Goal: Task Accomplishment & Management: Complete application form

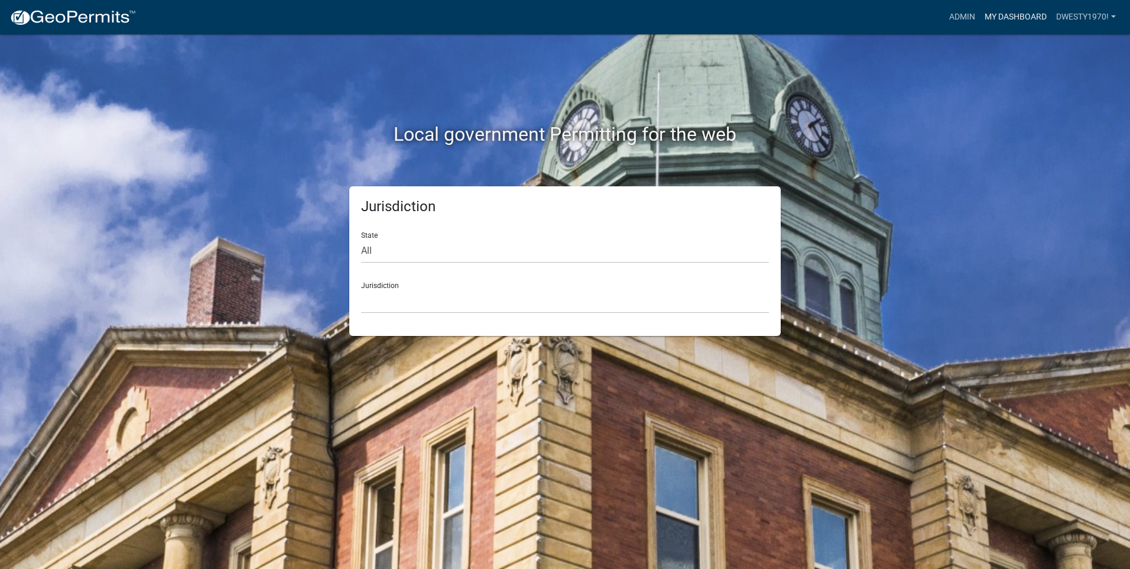
click at [603, 17] on link "My Dashboard" at bounding box center [1016, 17] width 72 height 22
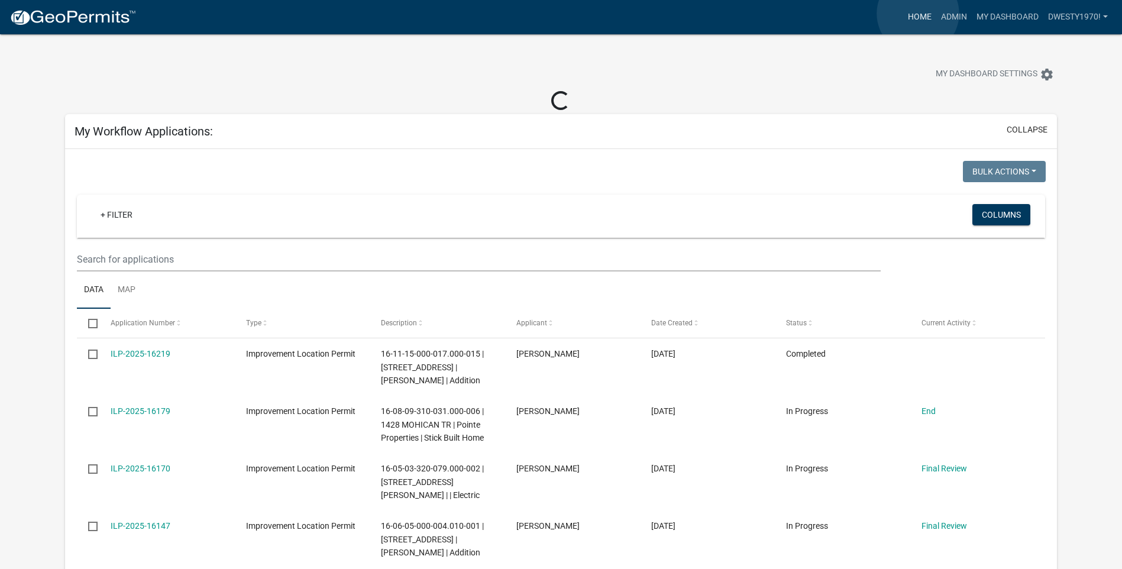
click at [603, 14] on link "Home" at bounding box center [919, 17] width 33 height 22
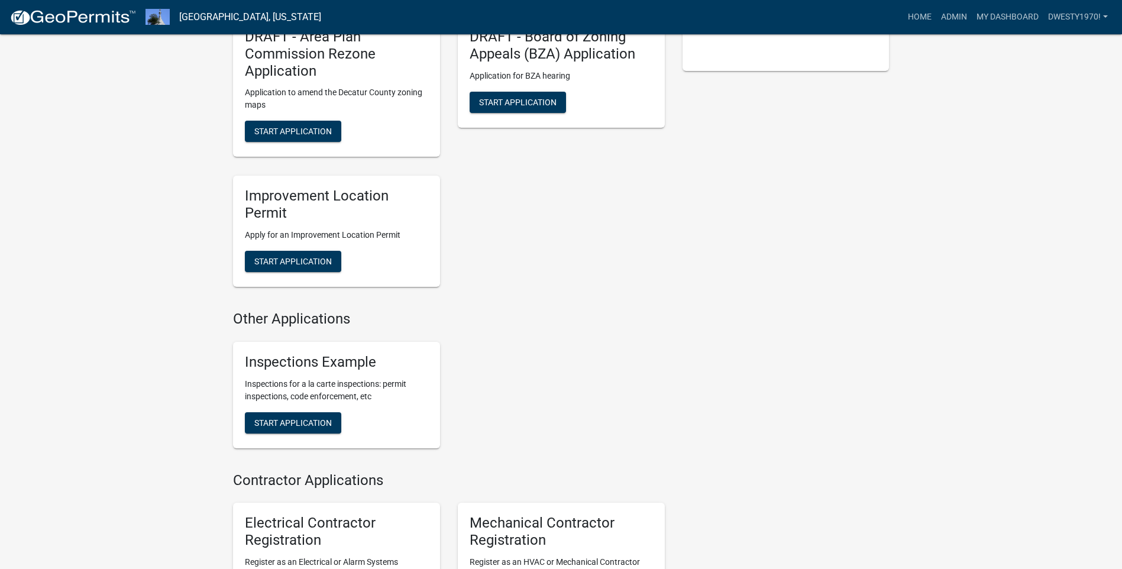
scroll to position [238, 0]
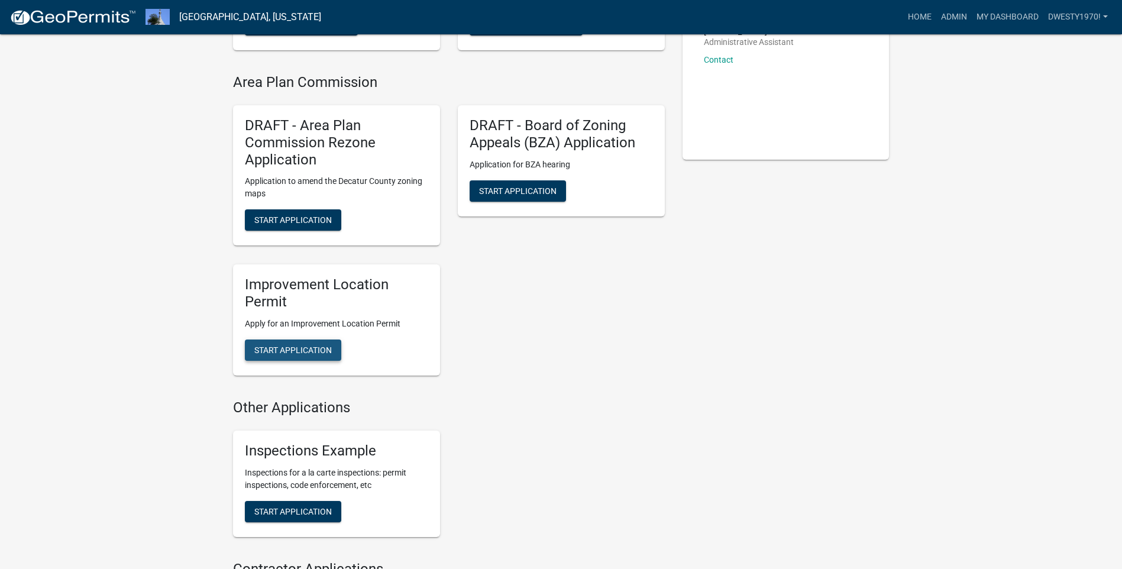
click at [318, 347] on span "Start Application" at bounding box center [292, 349] width 77 height 9
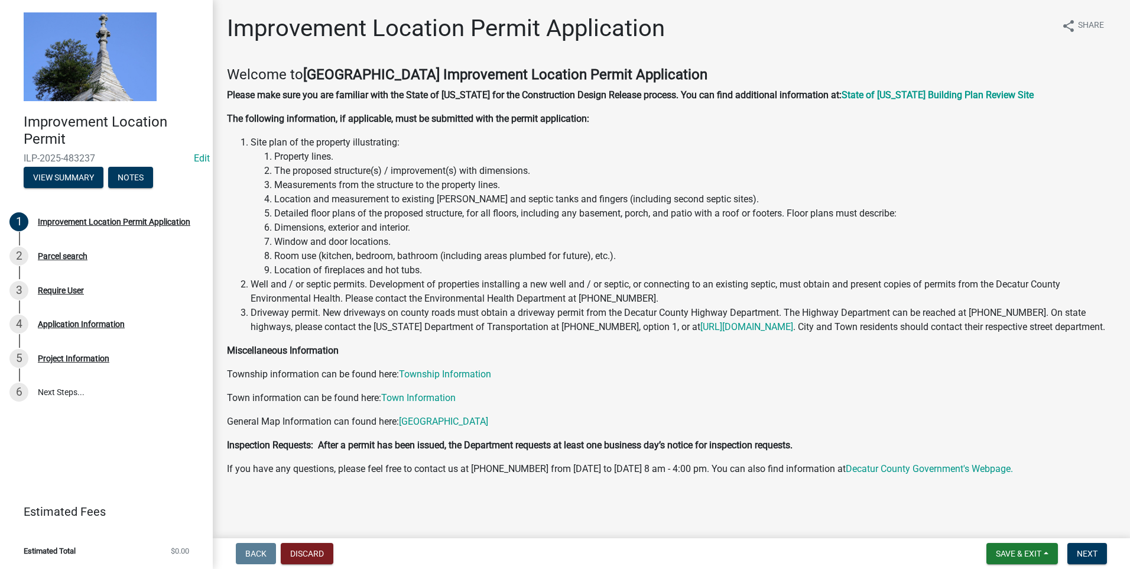
scroll to position [12, 0]
click at [603, 347] on span "Next" at bounding box center [1087, 553] width 21 height 9
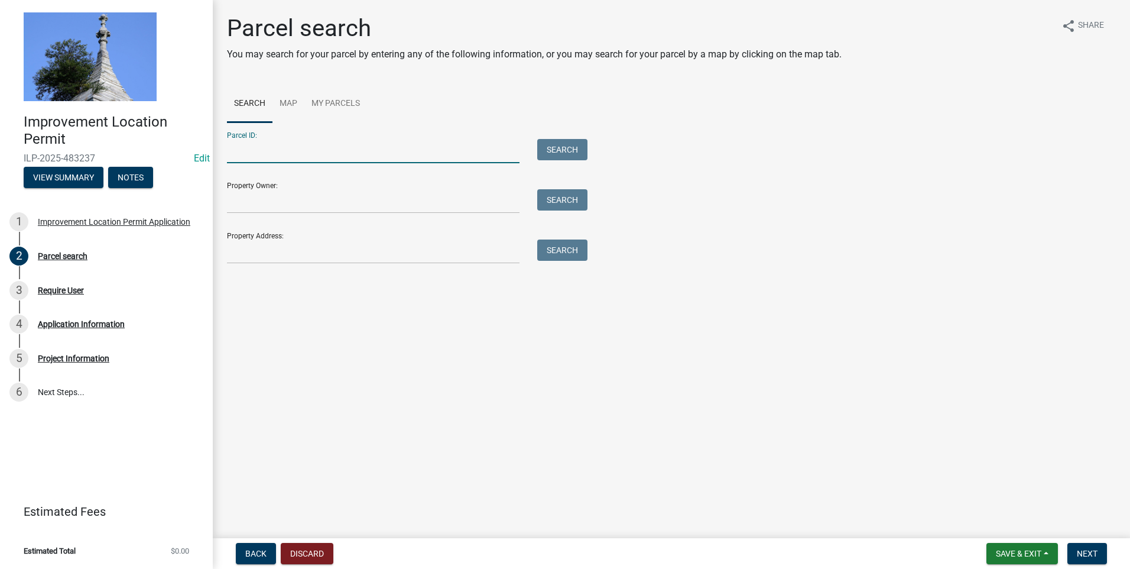
click at [395, 156] on input "Parcel ID:" at bounding box center [373, 151] width 293 height 24
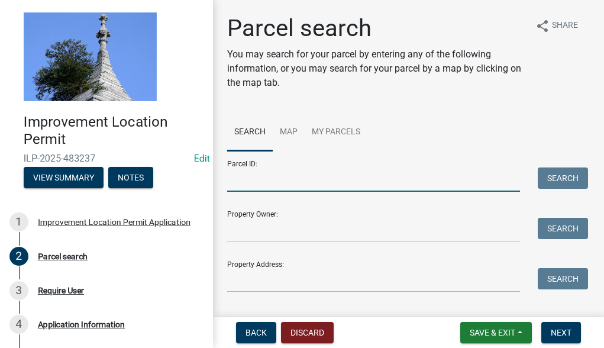
click at [282, 182] on input "Parcel ID:" at bounding box center [373, 179] width 293 height 24
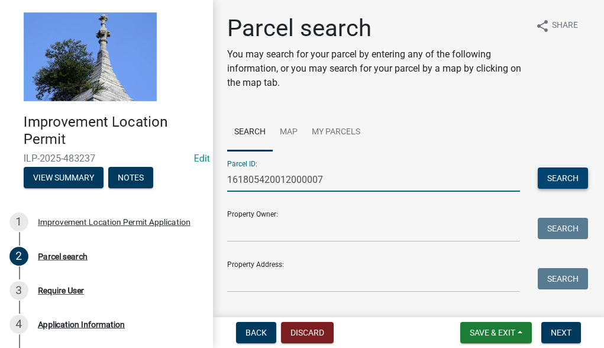
type input "161805420012000007"
click at [554, 182] on button "Search" at bounding box center [562, 177] width 50 height 21
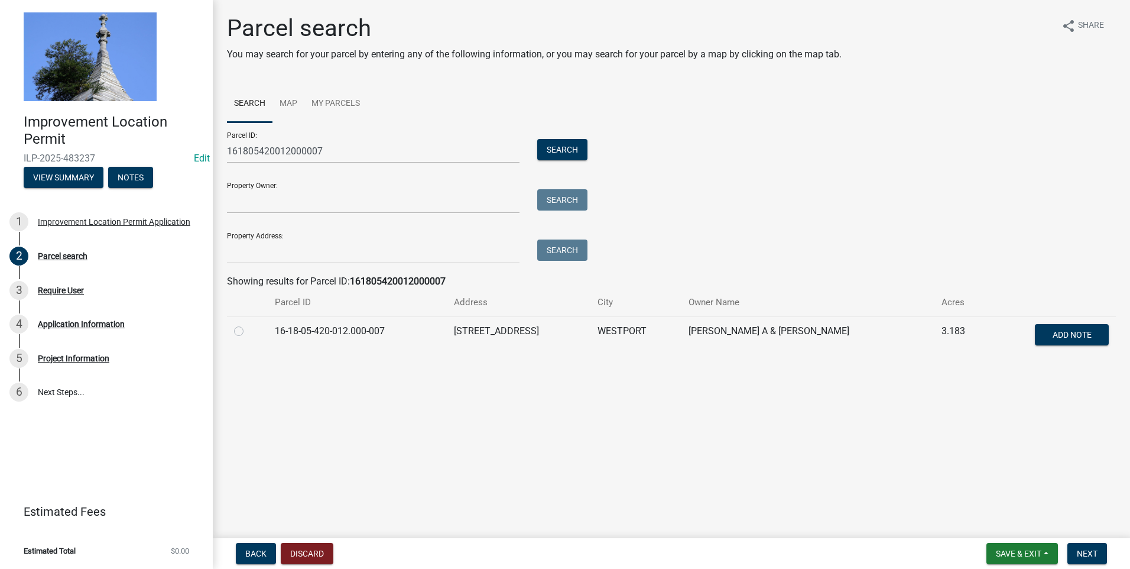
click at [248, 324] on label at bounding box center [248, 324] width 0 height 0
click at [248, 332] on input "radio" at bounding box center [252, 328] width 8 height 8
radio input "true"
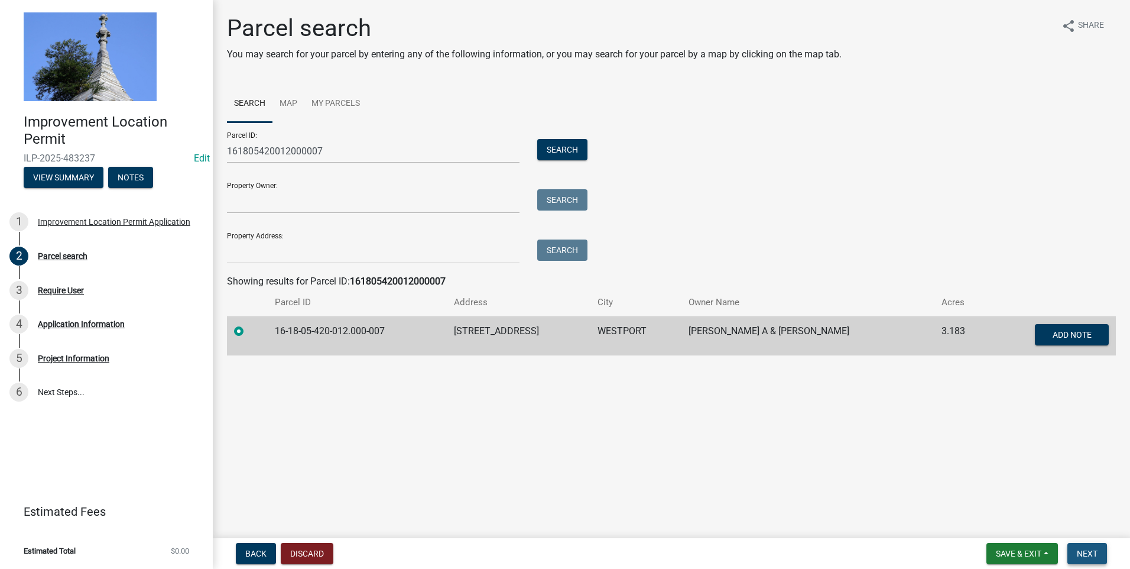
click at [603, 347] on span "Next" at bounding box center [1087, 553] width 21 height 9
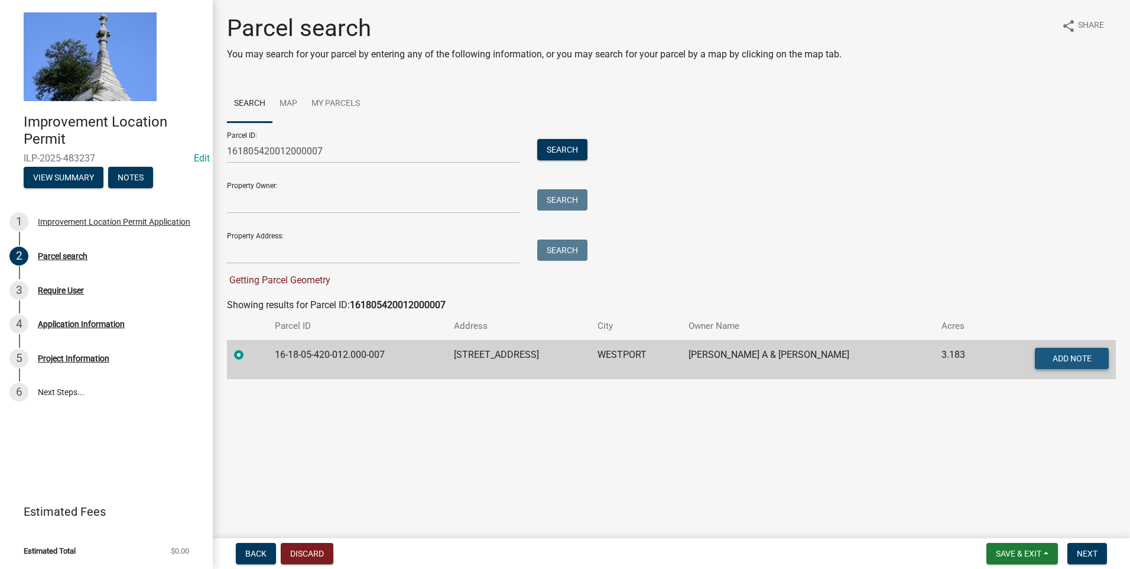
click at [603, 347] on span "Add Note" at bounding box center [1071, 357] width 39 height 9
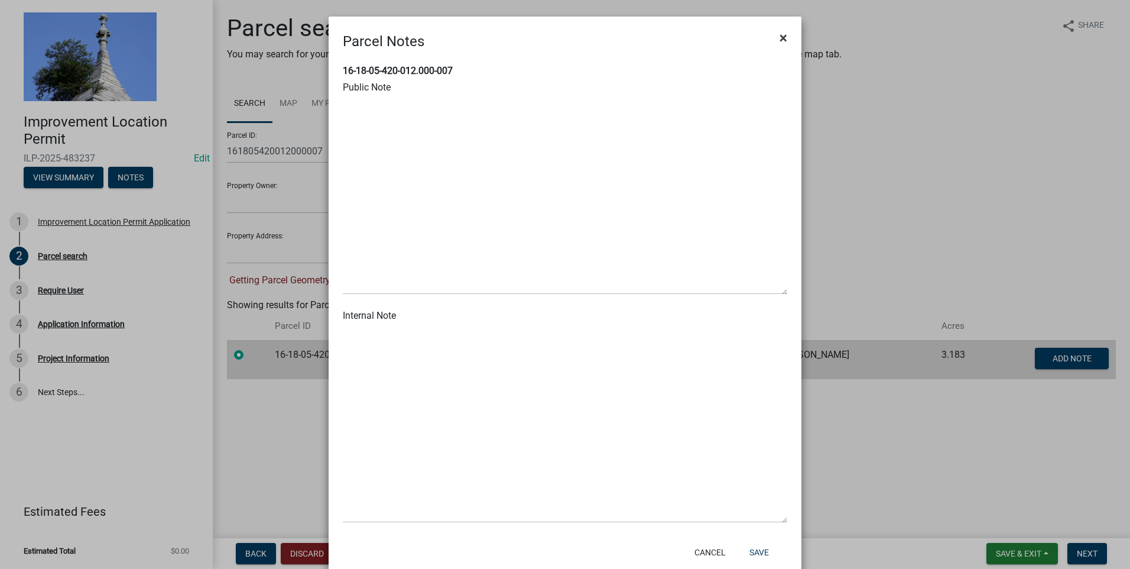
click at [603, 37] on span "×" at bounding box center [784, 38] width 8 height 17
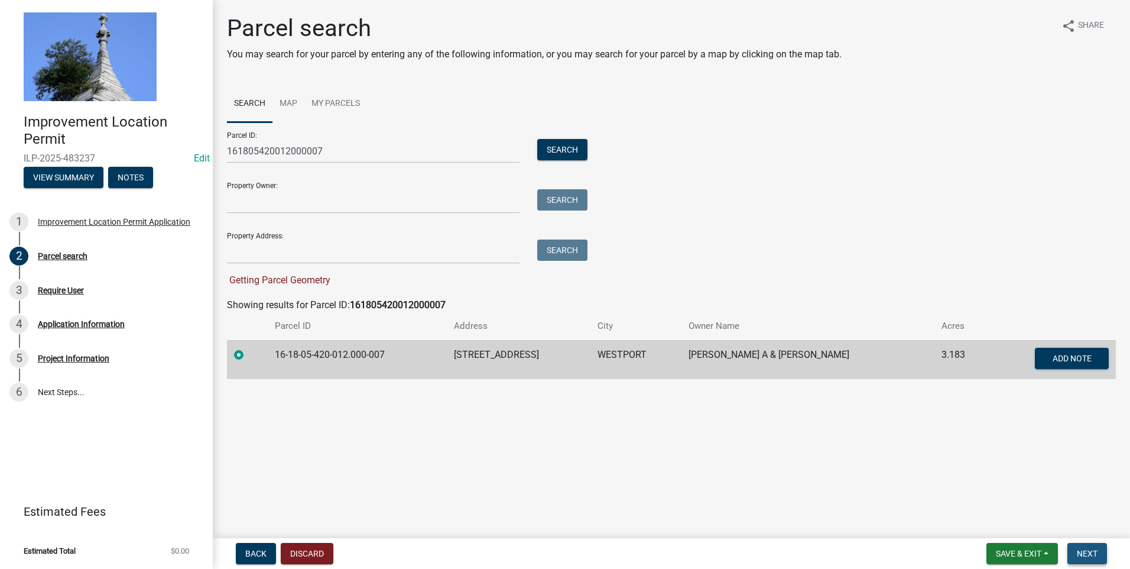
click at [603, 347] on span "Next" at bounding box center [1087, 553] width 21 height 9
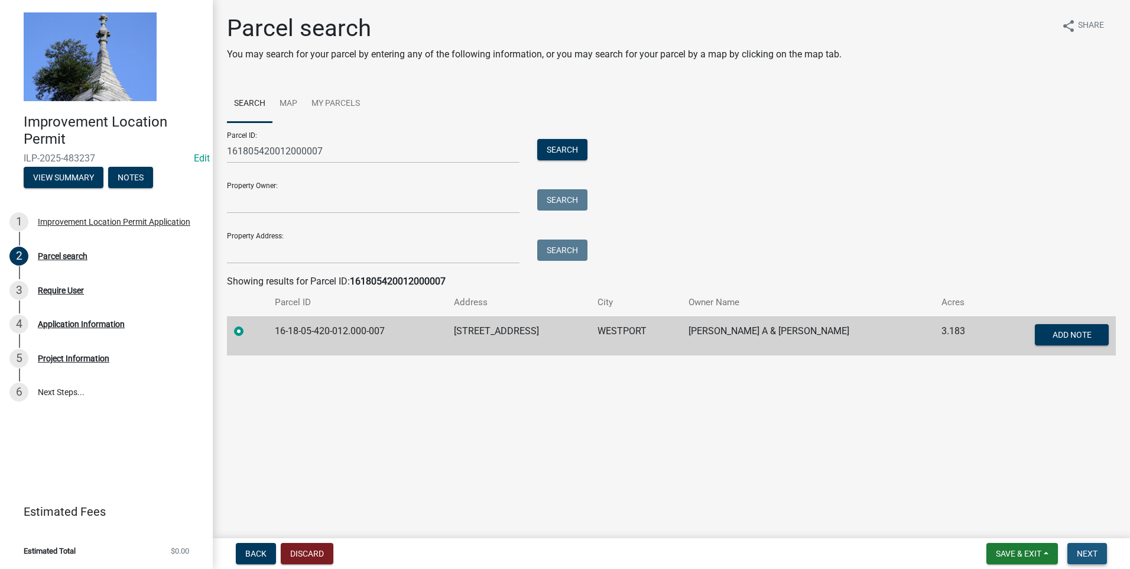
click at [603, 347] on span "Next" at bounding box center [1087, 553] width 21 height 9
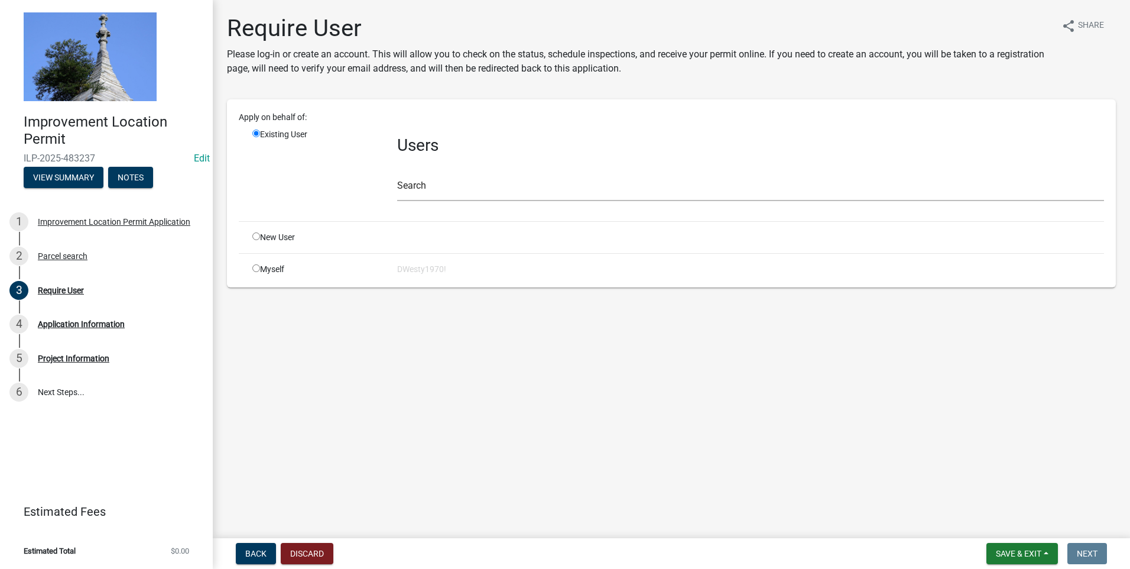
click at [255, 268] on input "radio" at bounding box center [256, 268] width 8 height 8
radio input "true"
radio input "false"
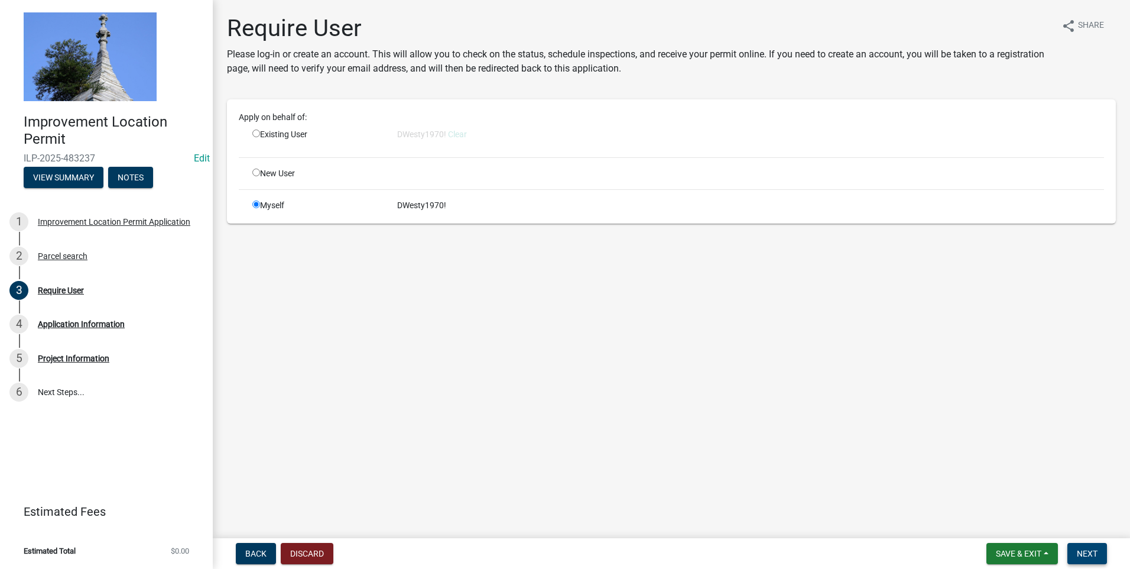
click at [603, 347] on span "Next" at bounding box center [1087, 553] width 21 height 9
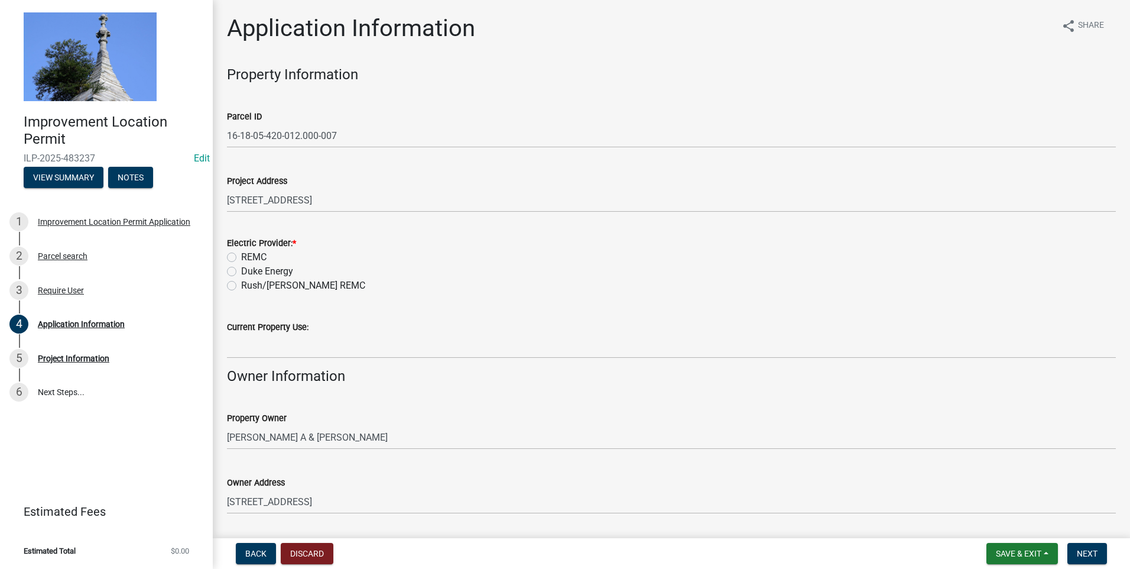
click at [241, 257] on label "REMC" at bounding box center [253, 257] width 25 height 14
click at [241, 257] on input "REMC" at bounding box center [245, 254] width 8 height 8
radio input "true"
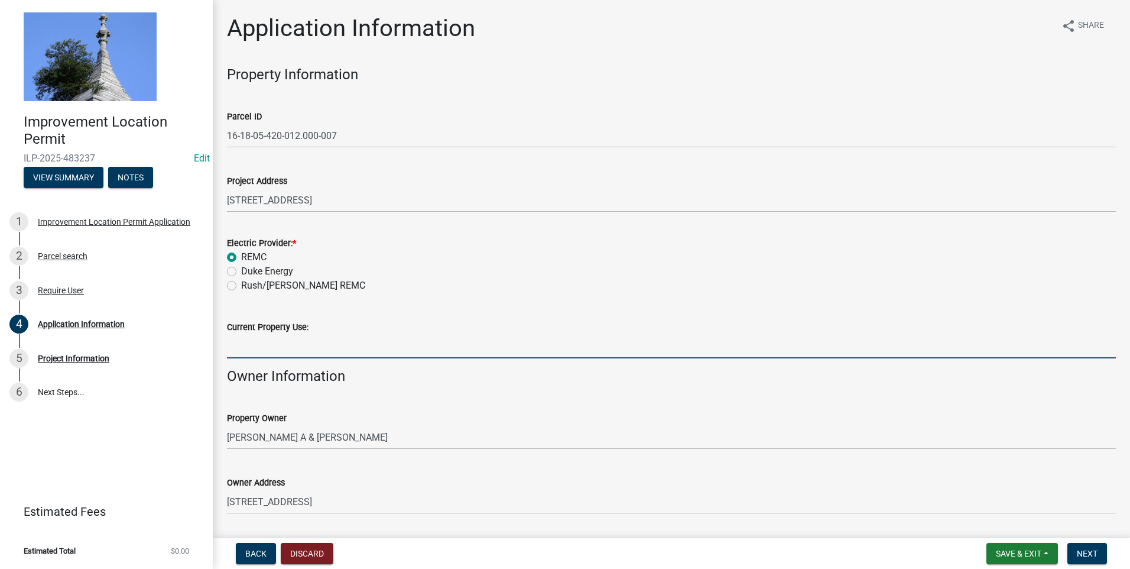
click at [266, 347] on input "Current Property Use:" at bounding box center [671, 346] width 889 height 24
type input "Residence"
type input "8125931937"
type input "[PERSON_NAME]"
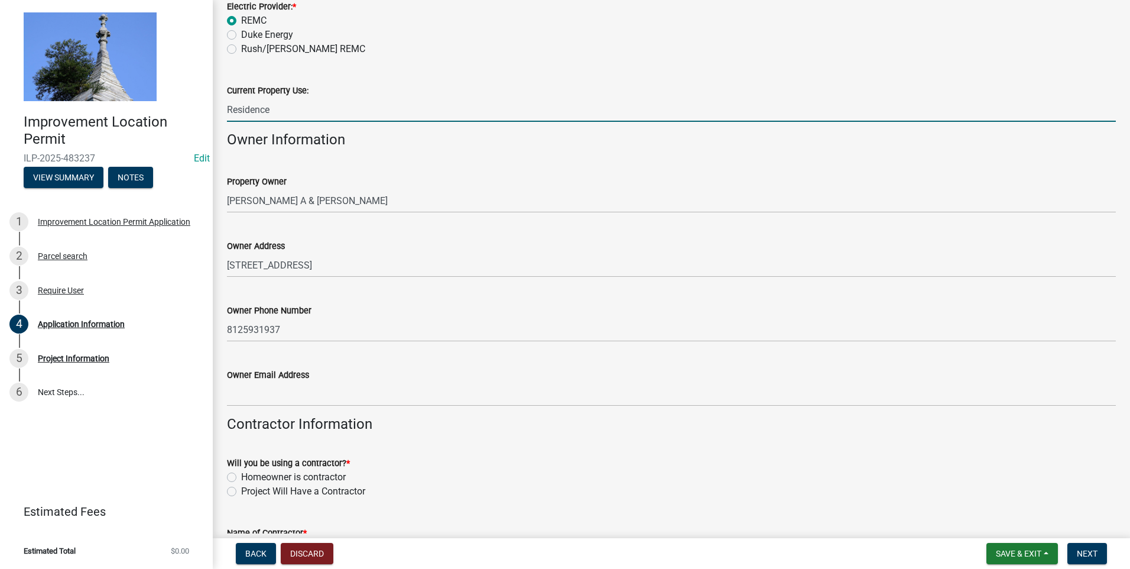
scroll to position [296, 0]
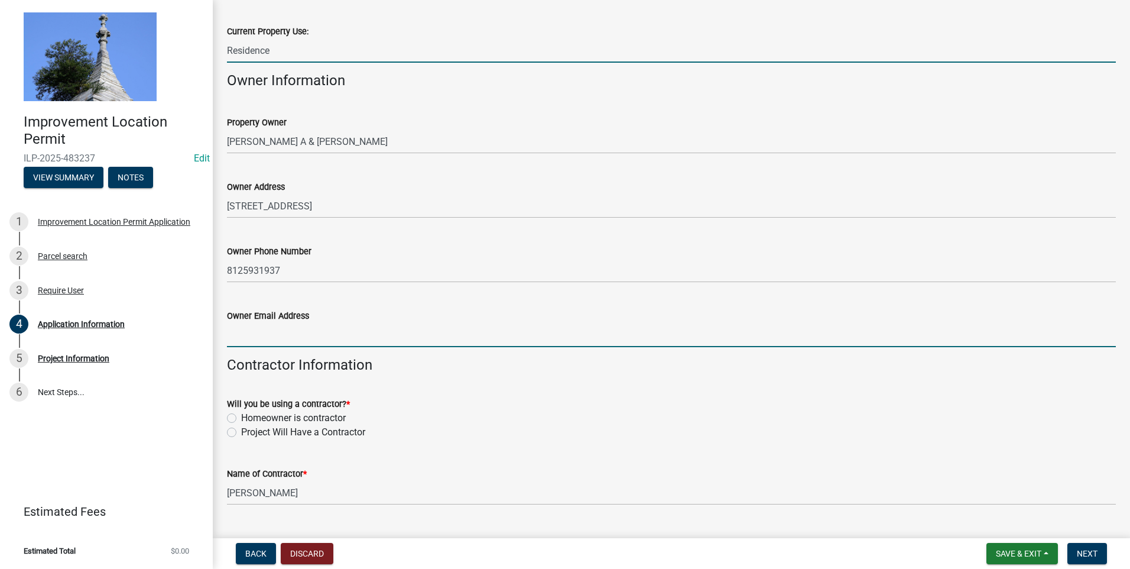
click at [349, 336] on input "Owner Email Address" at bounding box center [671, 335] width 889 height 24
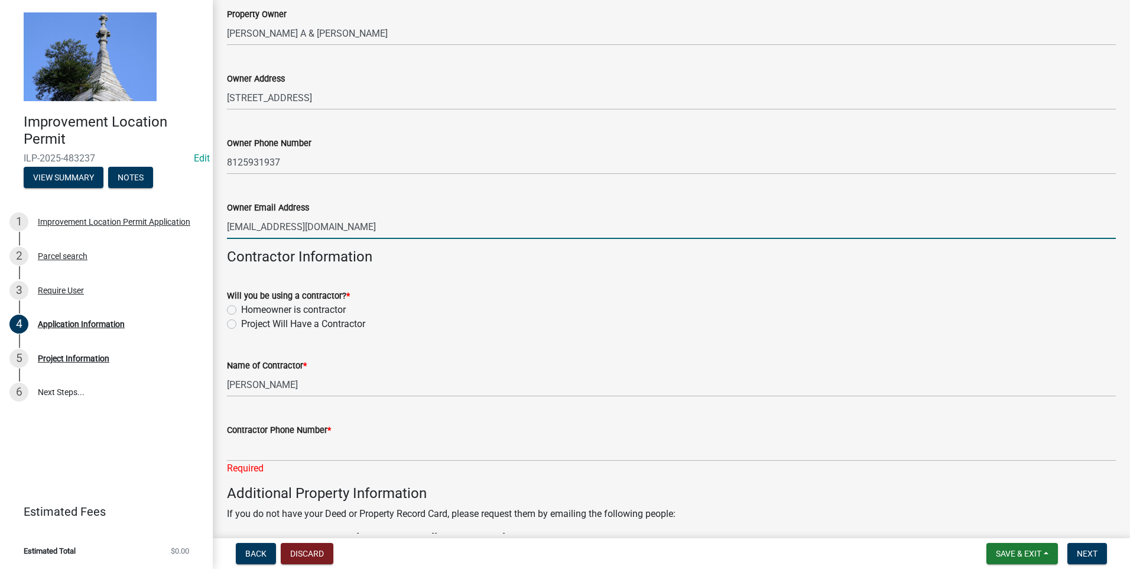
scroll to position [414, 0]
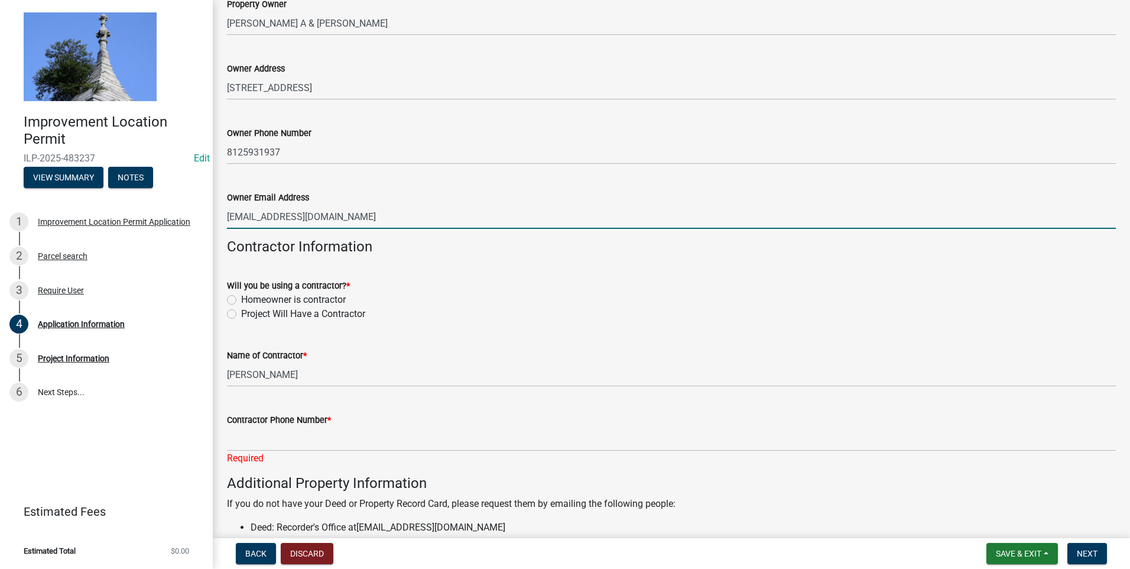
type input "[EMAIL_ADDRESS][DOMAIN_NAME]"
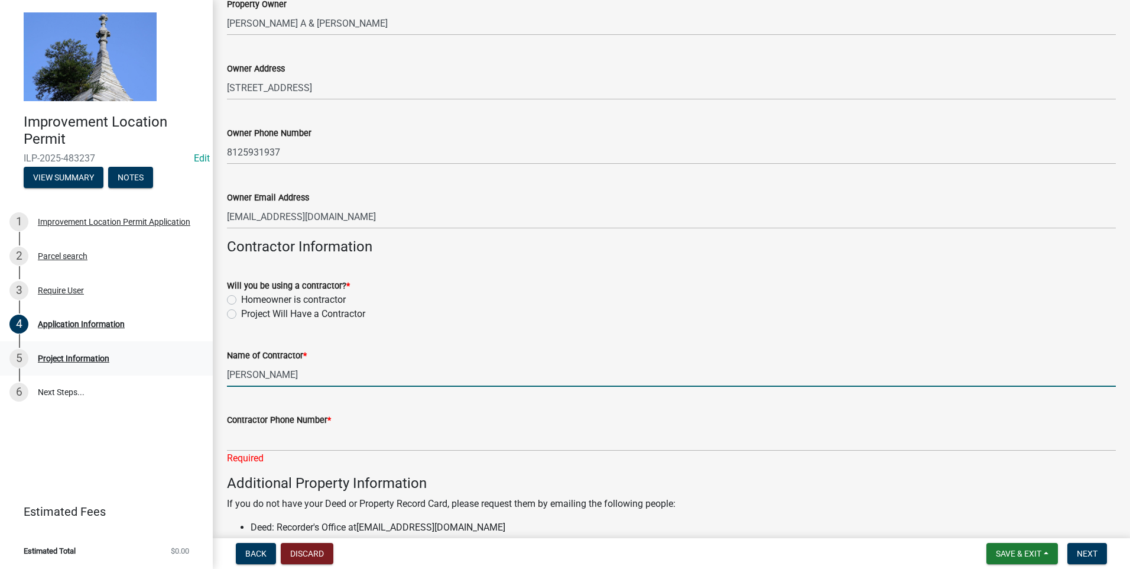
drag, startPoint x: 281, startPoint y: 375, endPoint x: 184, endPoint y: 369, distance: 97.2
click at [187, 347] on div "Improvement Location Permit ILP-2025-483237 Edit View Summary Notes 1 Improveme…" at bounding box center [565, 284] width 1130 height 569
type input "REMC"
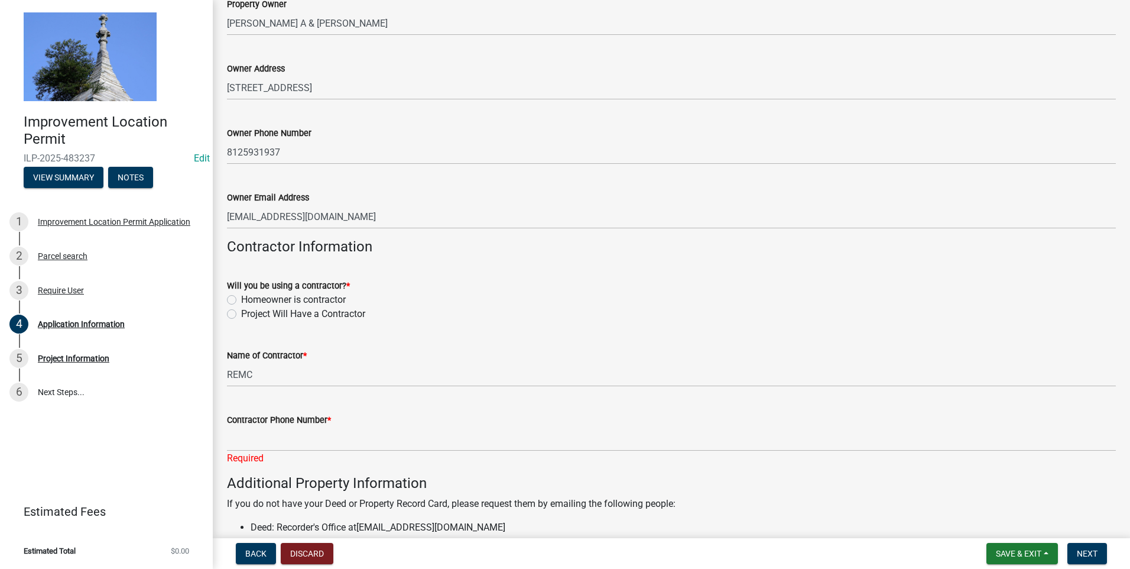
click at [241, 313] on label "Project Will Have a Contractor" at bounding box center [303, 314] width 124 height 14
click at [241, 313] on input "Project Will Have a Contractor" at bounding box center [245, 311] width 8 height 8
radio input "true"
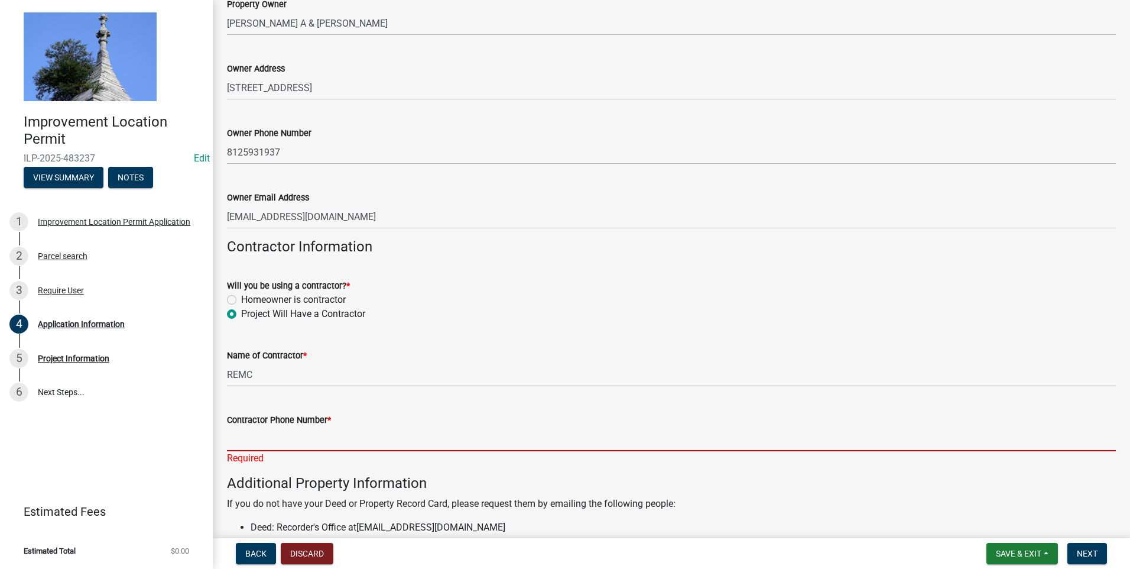
click at [365, 347] on input "Contractor Phone Number *" at bounding box center [671, 439] width 889 height 24
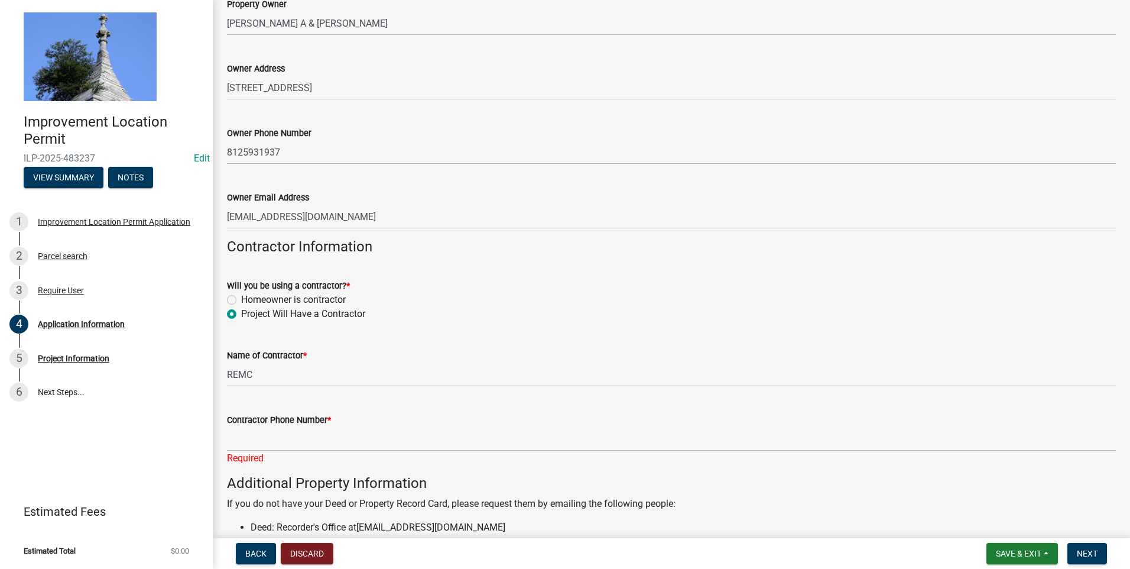
click at [241, 297] on label "Homeowner is contractor" at bounding box center [293, 300] width 105 height 14
click at [241, 297] on input "Homeowner is contractor" at bounding box center [245, 297] width 8 height 8
radio input "true"
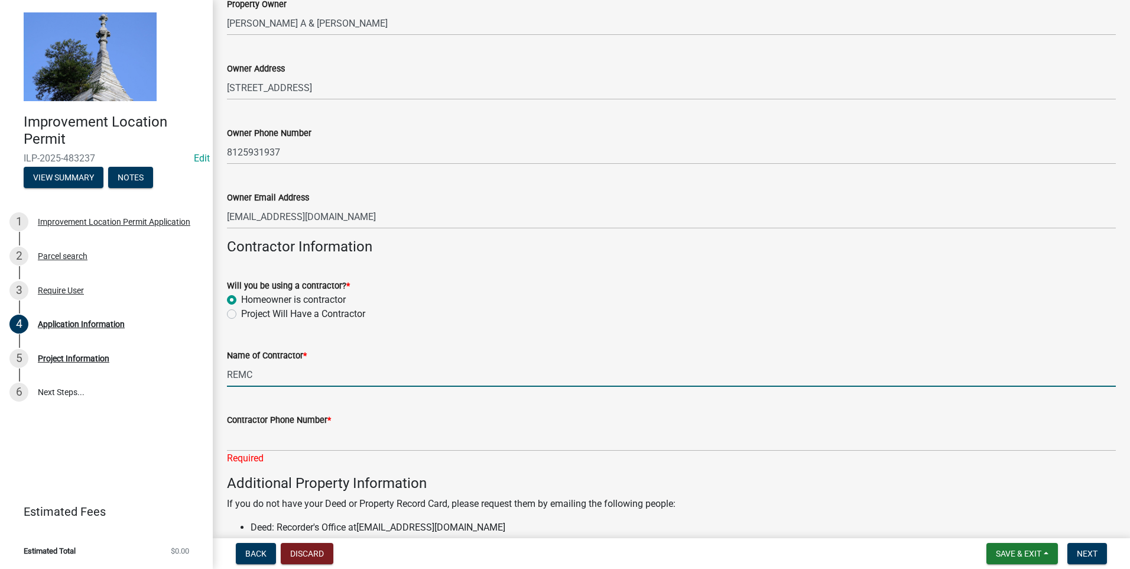
click at [260, 347] on input "REMC" at bounding box center [671, 374] width 889 height 24
drag, startPoint x: 277, startPoint y: 374, endPoint x: 150, endPoint y: 371, distance: 127.8
click at [150, 347] on div "Improvement Location Permit ILP-2025-483237 Edit View Summary Notes 1 Improveme…" at bounding box center [565, 284] width 1130 height 569
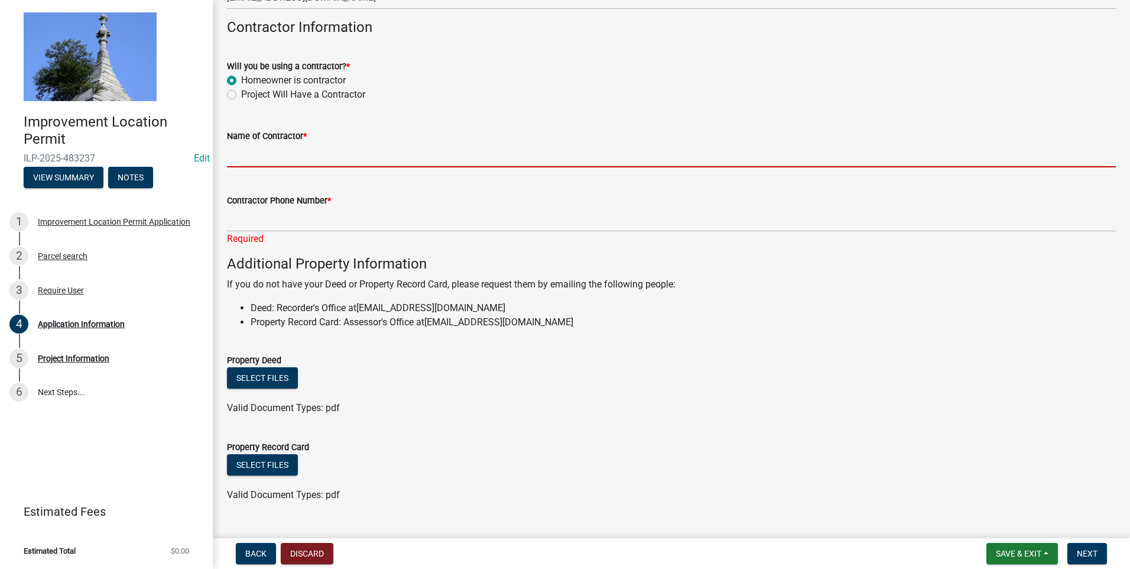
scroll to position [650, 0]
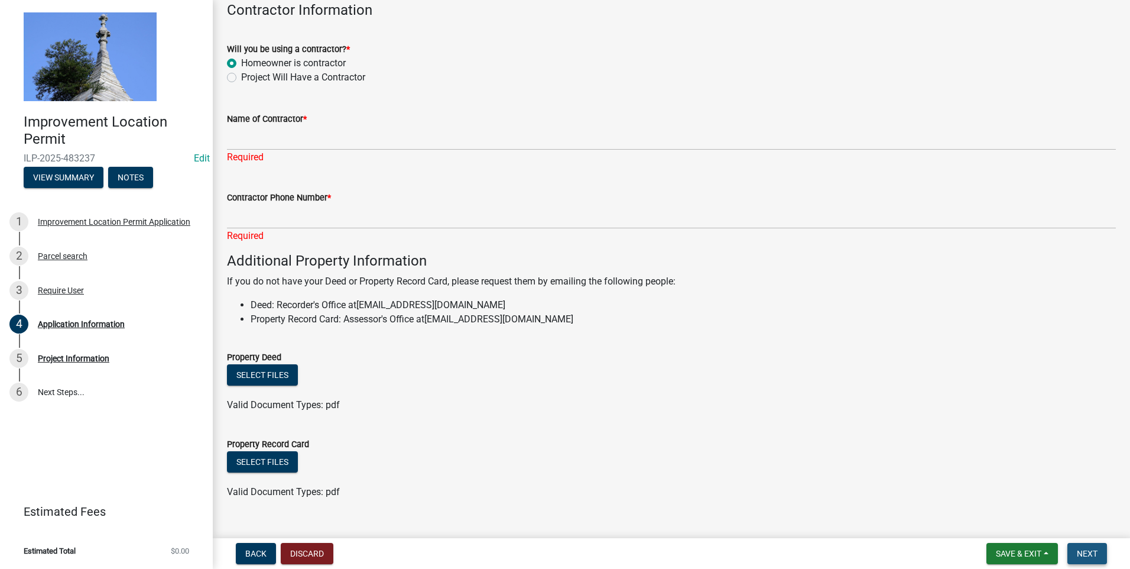
click at [603, 347] on span "Next" at bounding box center [1087, 553] width 21 height 9
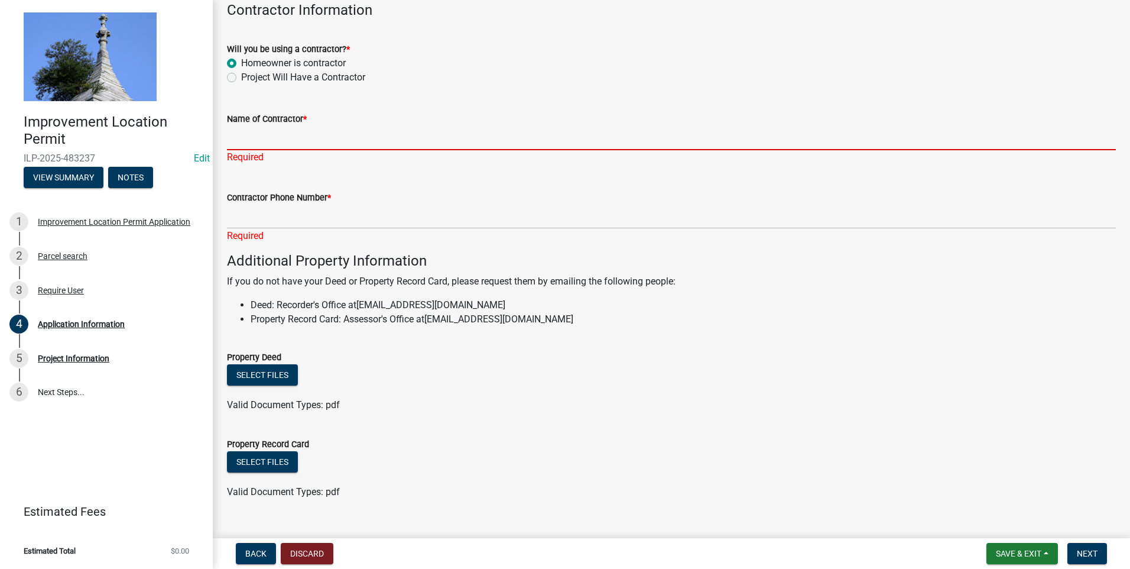
click at [300, 145] on input "Name of Contractor *" at bounding box center [671, 138] width 889 height 24
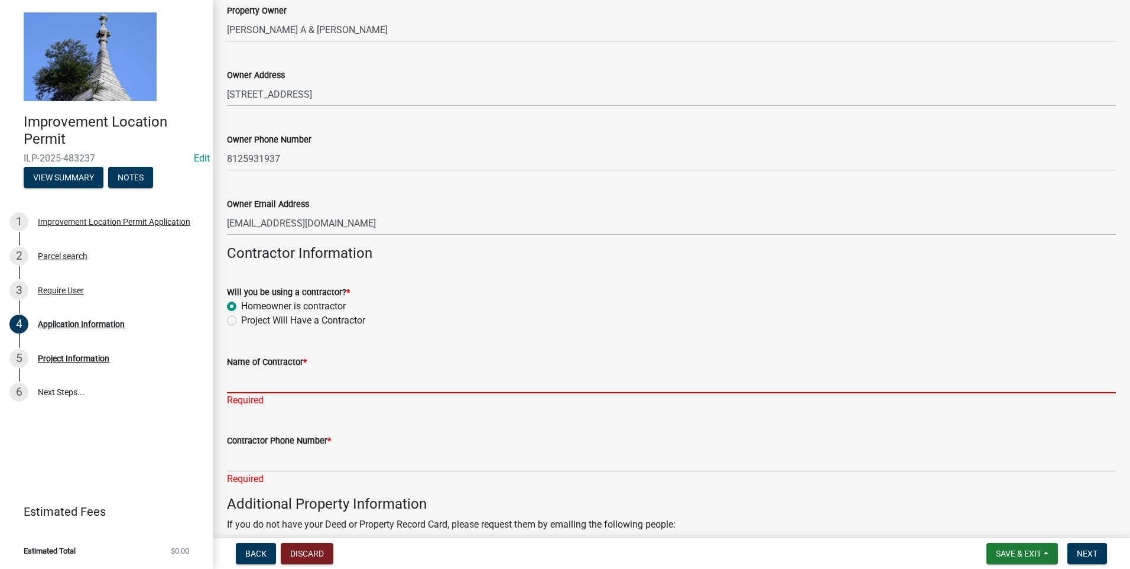
scroll to position [414, 0]
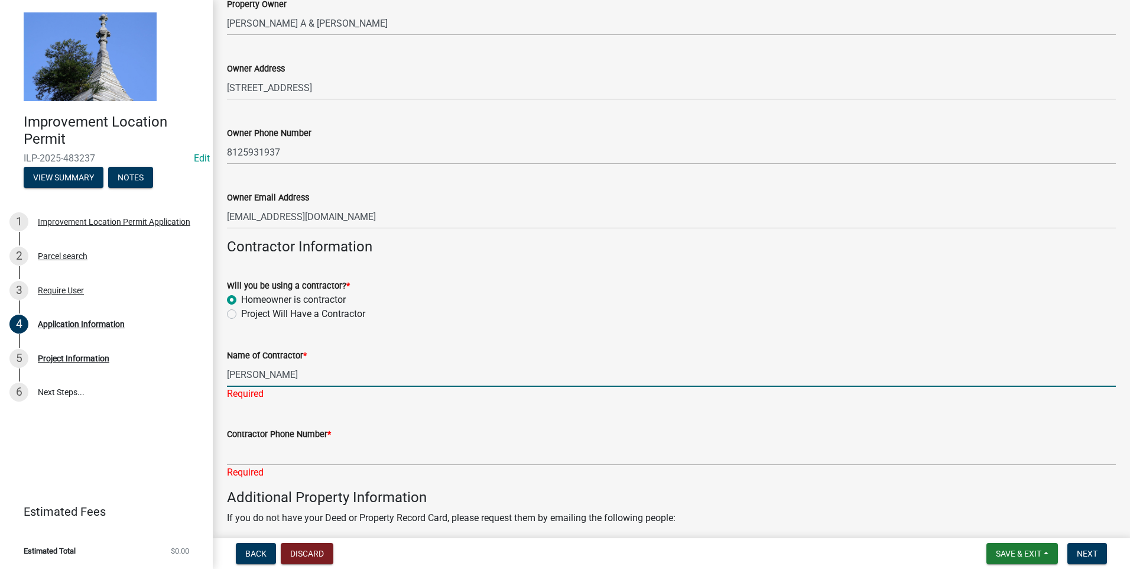
type input "[PERSON_NAME]"
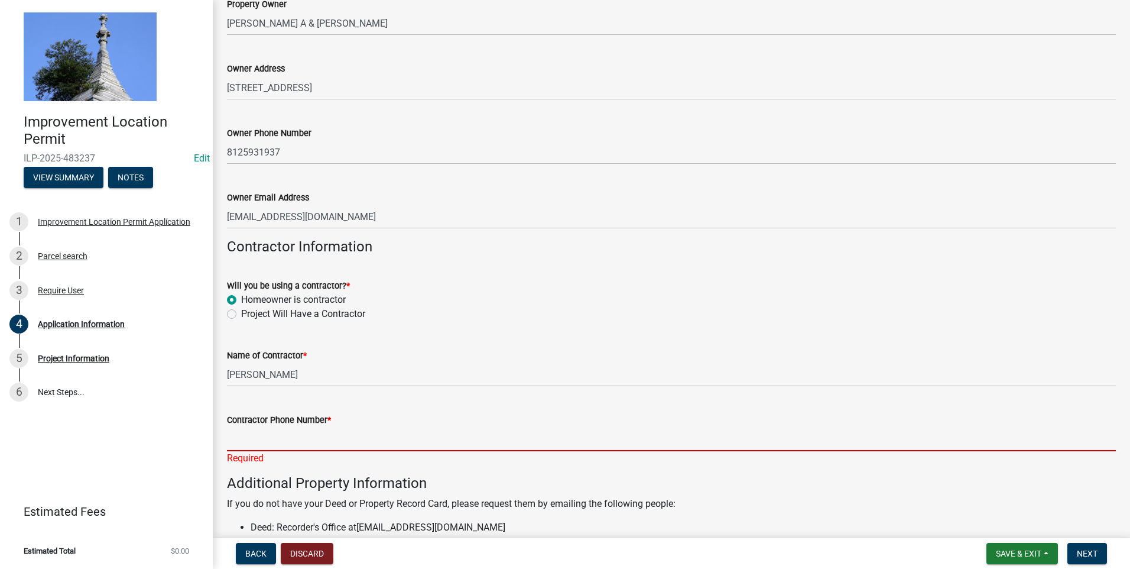
click at [302, 347] on div "Contractor Phone Number * Required" at bounding box center [671, 430] width 889 height 69
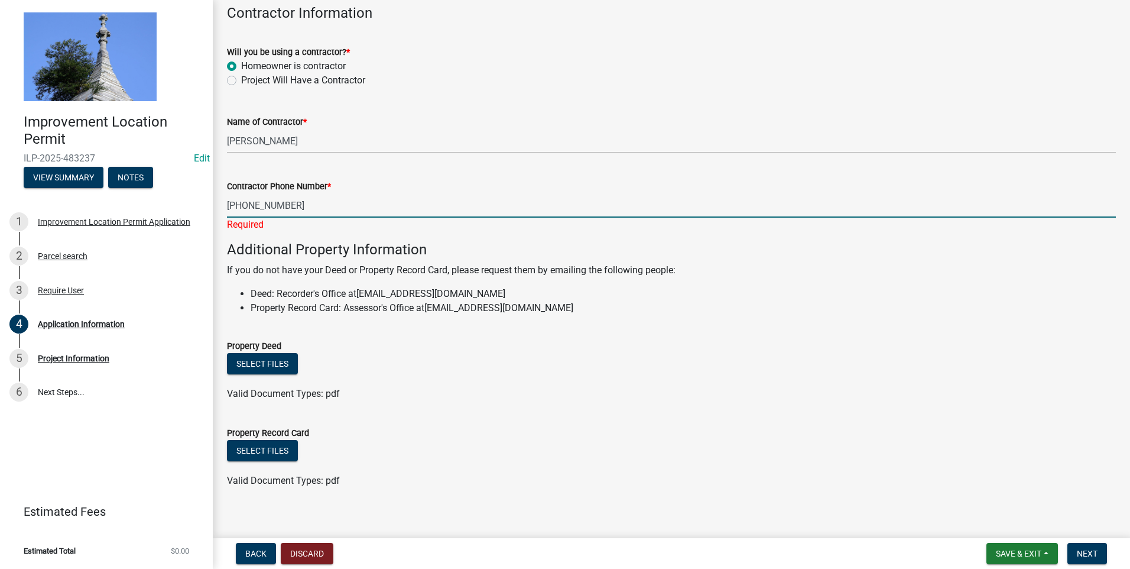
scroll to position [659, 0]
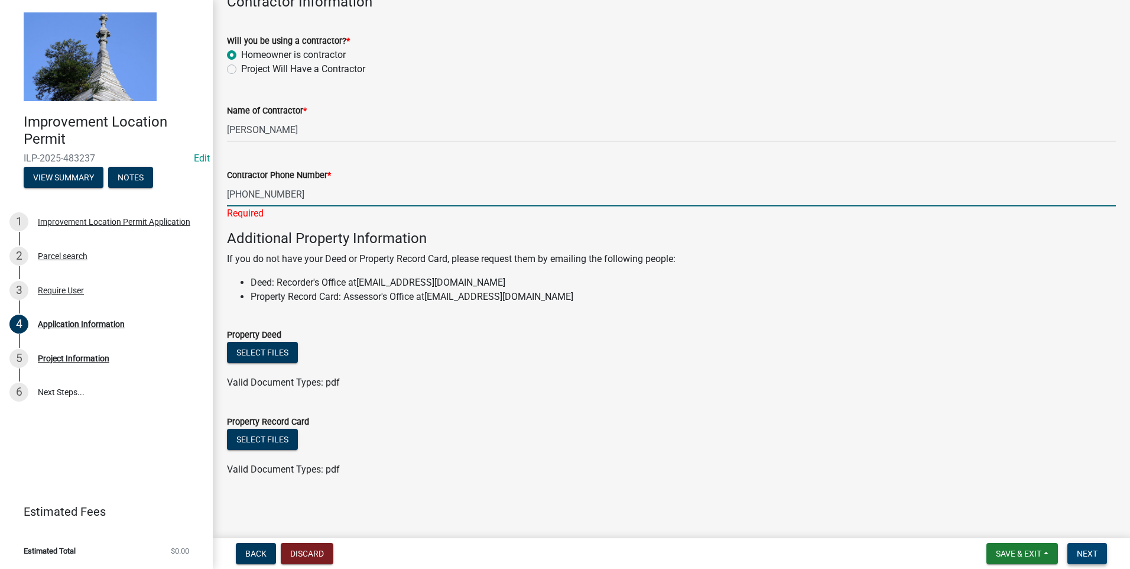
type input "[PHONE_NUMBER]"
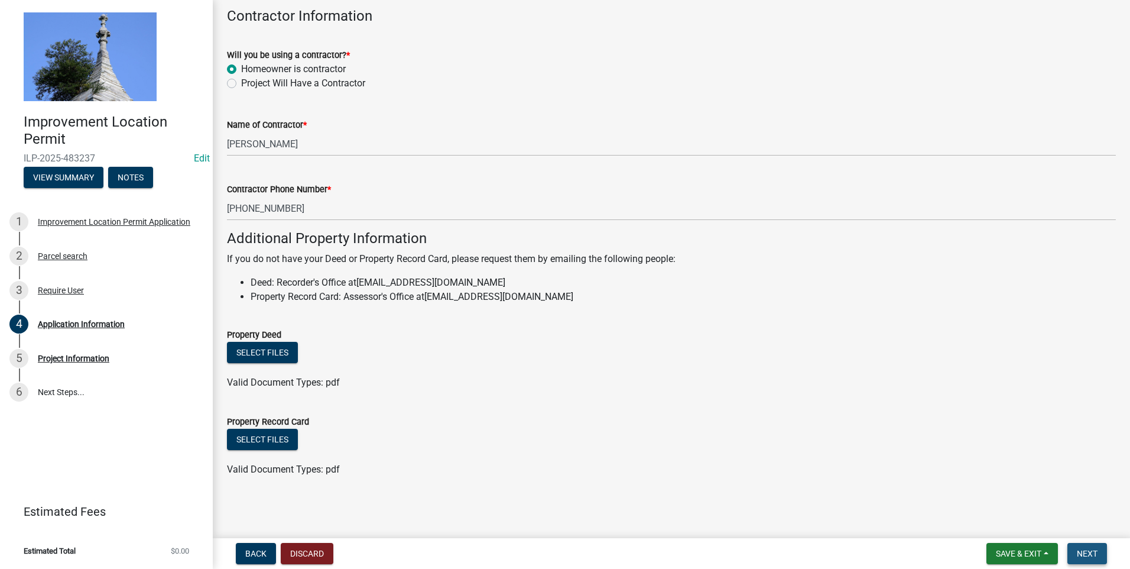
scroll to position [0, 0]
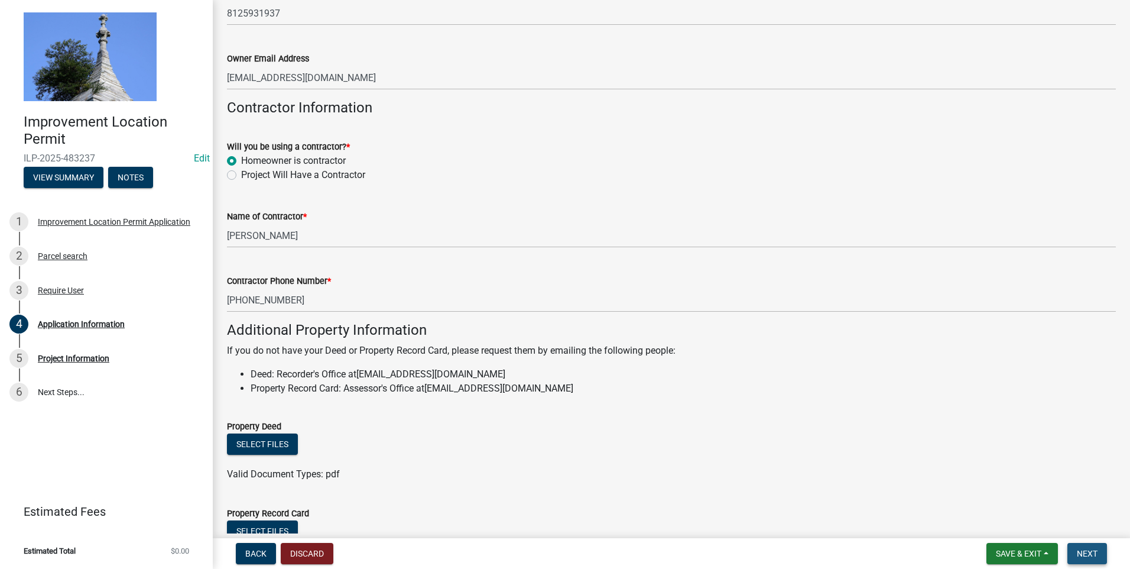
click at [603, 347] on span "Next" at bounding box center [1087, 553] width 21 height 9
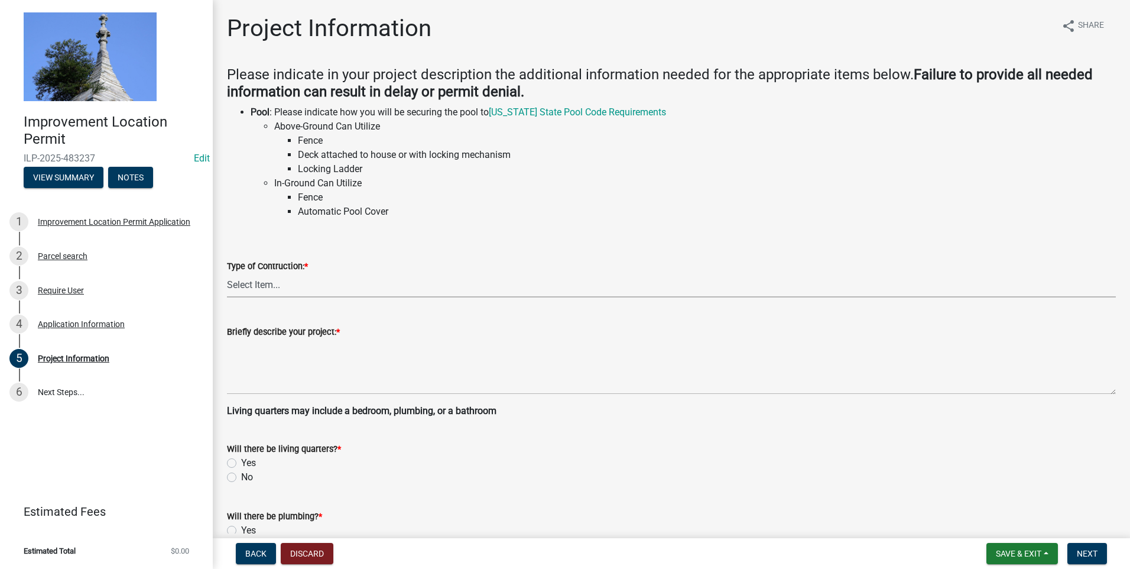
click at [281, 289] on select "Select Item... Addition Attached Garage Boat Dock Cell Tower/Co-Locate Commerci…" at bounding box center [671, 285] width 889 height 24
click at [227, 273] on select "Select Item... Addition Attached Garage Boat Dock Cell Tower/Co-Locate Commerci…" at bounding box center [671, 285] width 889 height 24
select select "f3bc9023-fd4b-4137-a980-219e42fac529"
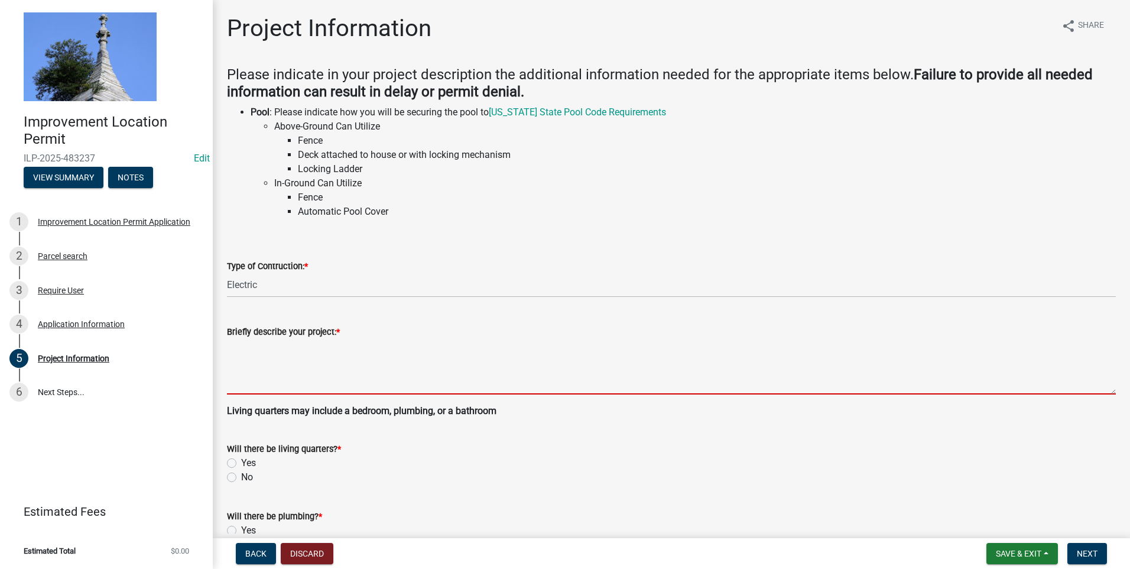
click at [300, 347] on textarea "Briefly describe your project: *" at bounding box center [671, 367] width 889 height 56
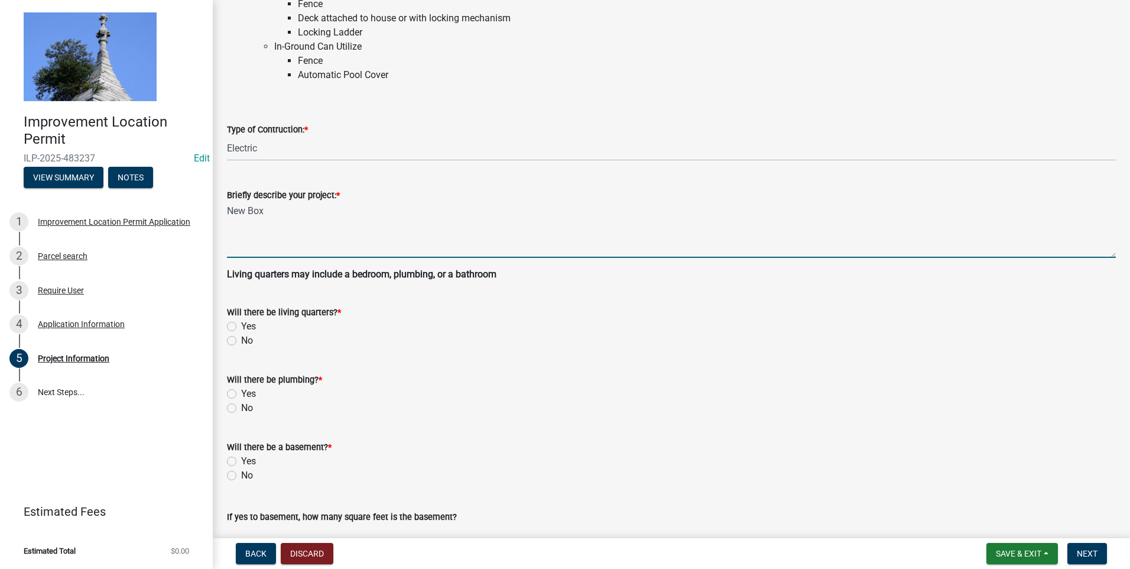
scroll to position [177, 0]
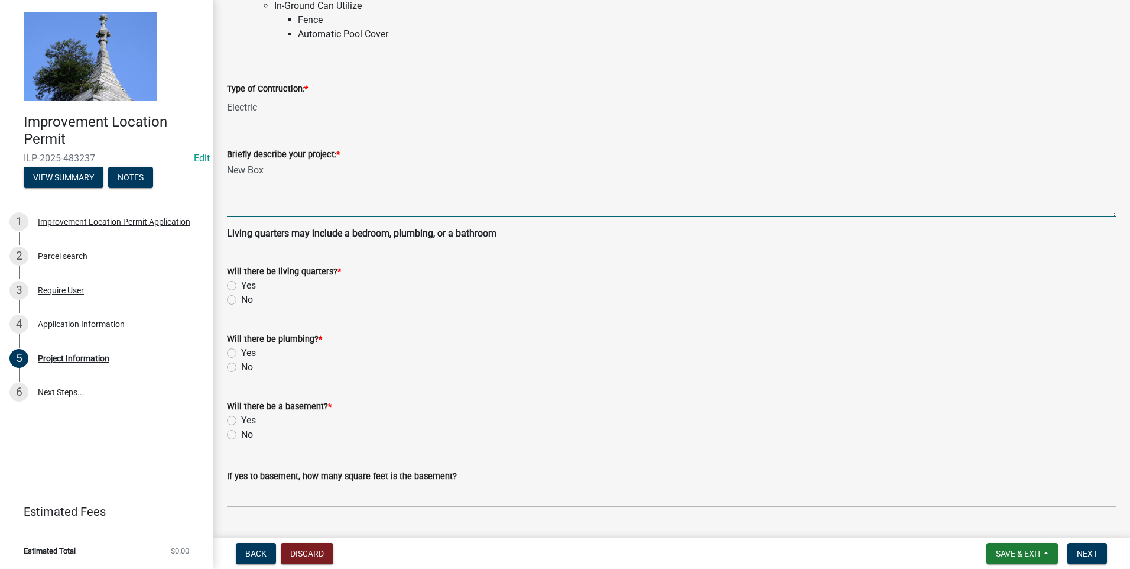
type textarea "New Box"
click at [241, 298] on label "No" at bounding box center [247, 300] width 12 height 14
click at [241, 298] on input "No" at bounding box center [245, 297] width 8 height 8
radio input "true"
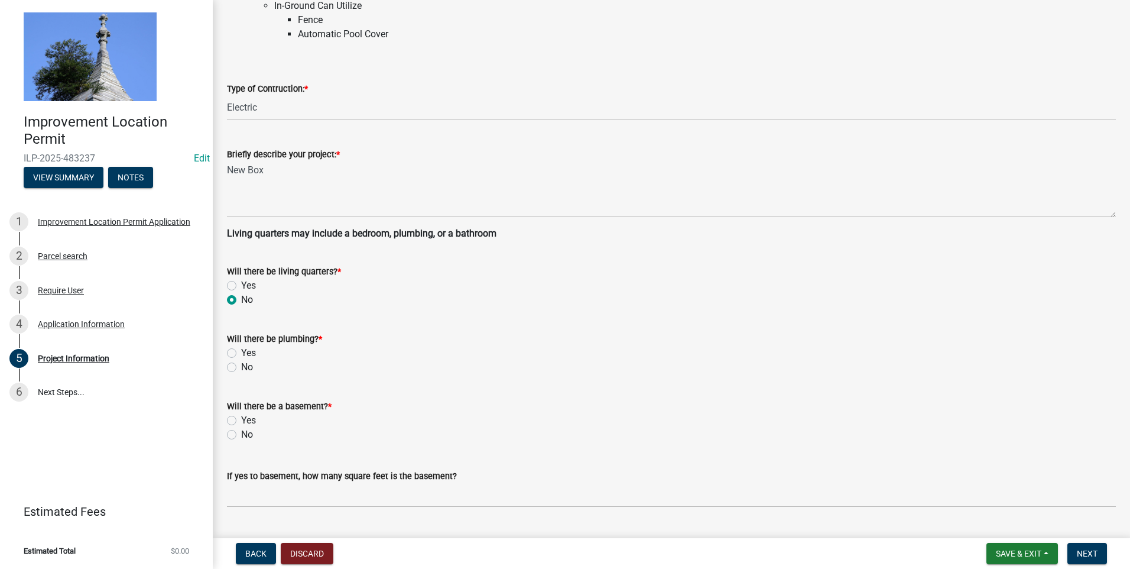
click at [241, 347] on label "No" at bounding box center [247, 367] width 12 height 14
click at [241, 347] on input "No" at bounding box center [245, 364] width 8 height 8
radio input "true"
click at [226, 347] on div "Will there be a basement? * Yes No" at bounding box center [671, 413] width 907 height 57
click at [241, 347] on label "No" at bounding box center [247, 434] width 12 height 14
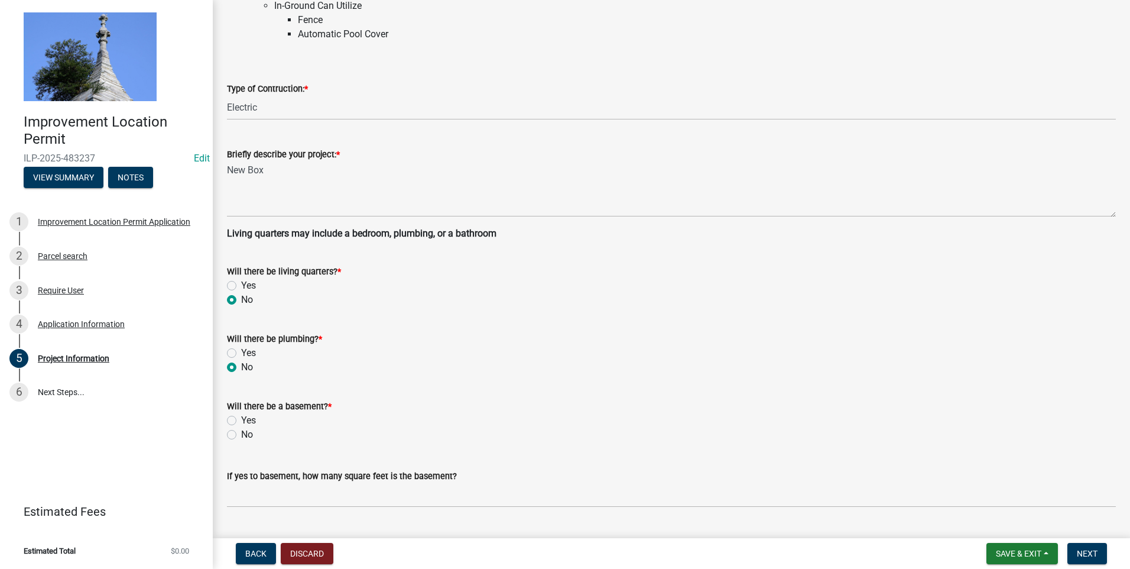
click at [241, 347] on input "No" at bounding box center [245, 431] width 8 height 8
radio input "true"
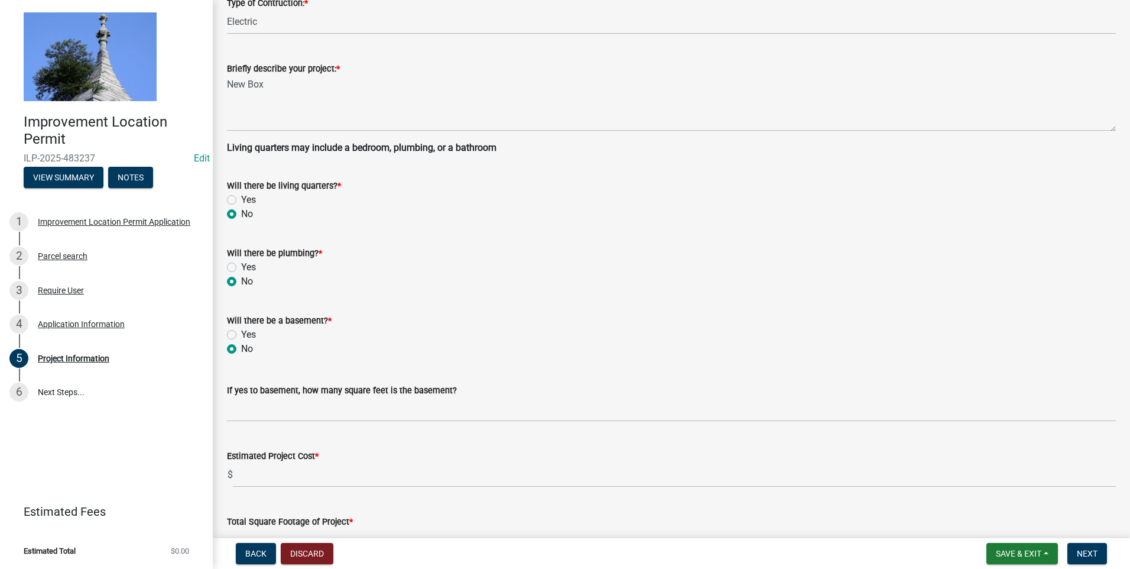
scroll to position [414, 0]
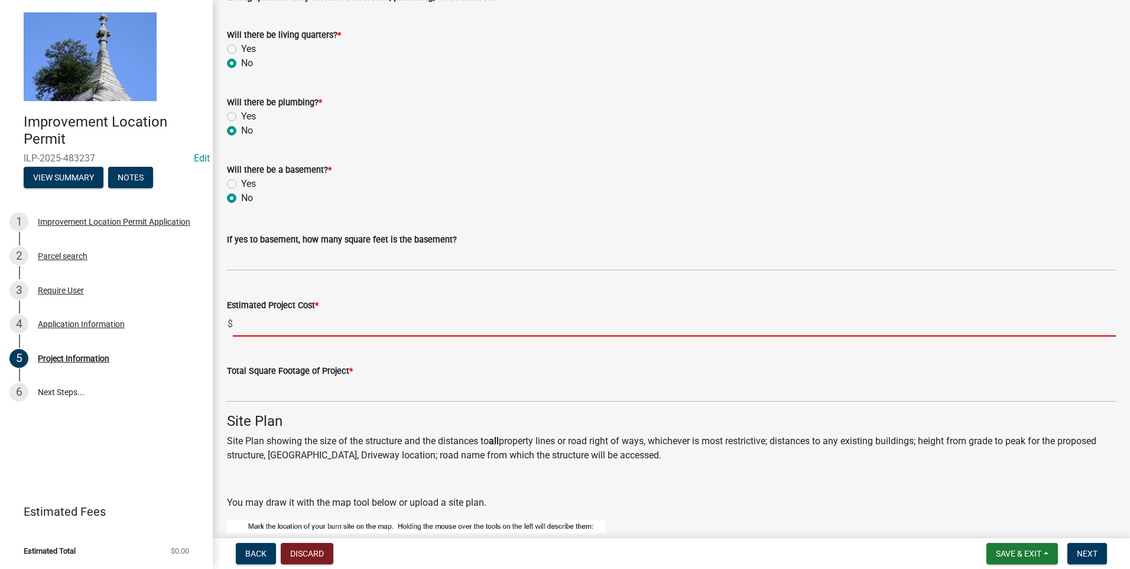
click at [269, 331] on input "text" at bounding box center [674, 324] width 883 height 24
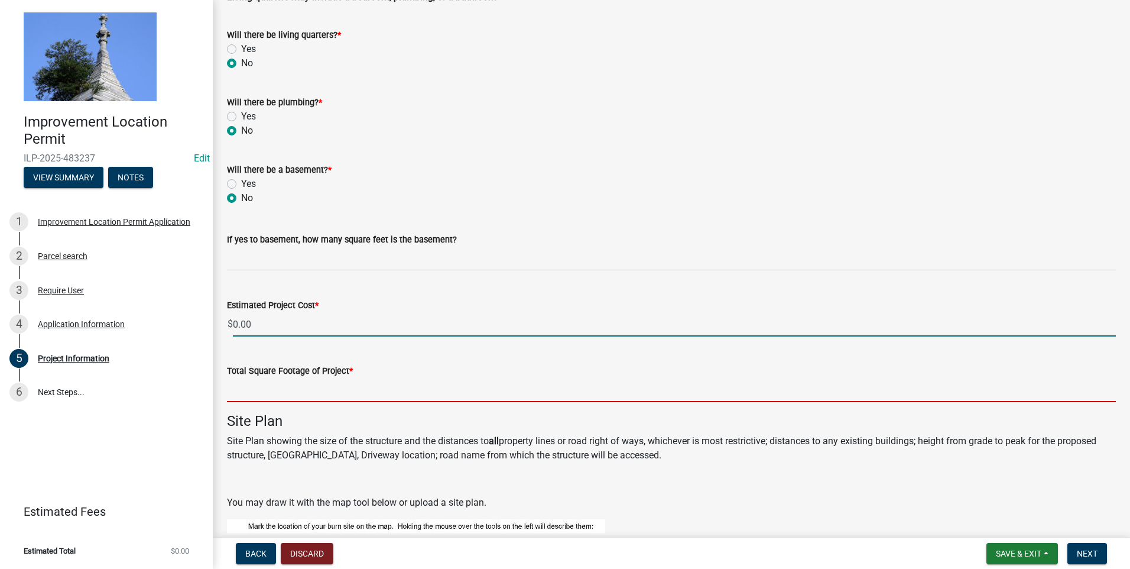
type input "0"
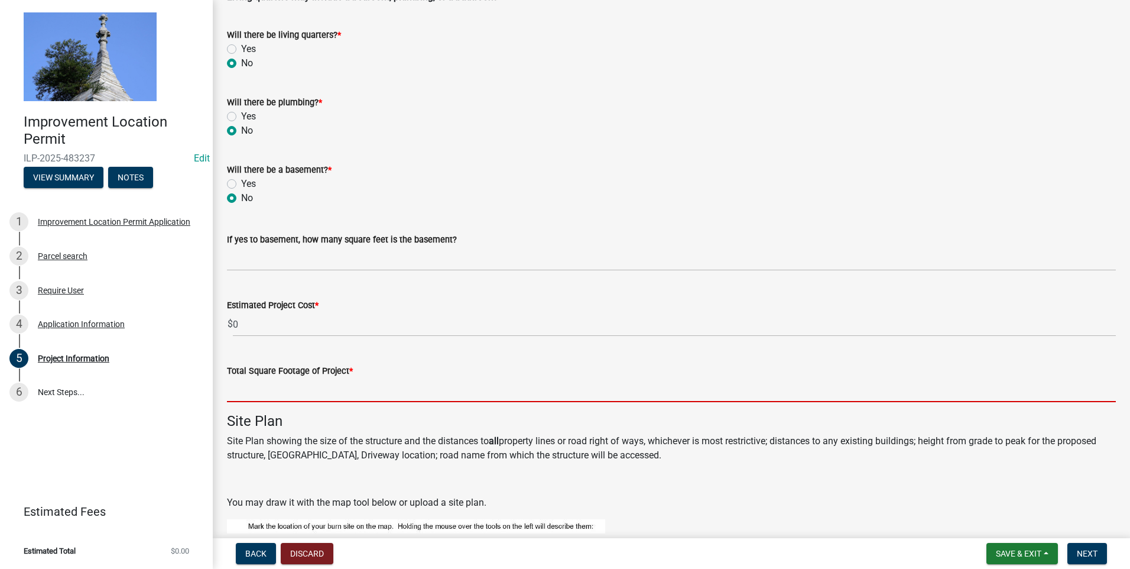
click at [282, 347] on input "text" at bounding box center [671, 390] width 889 height 24
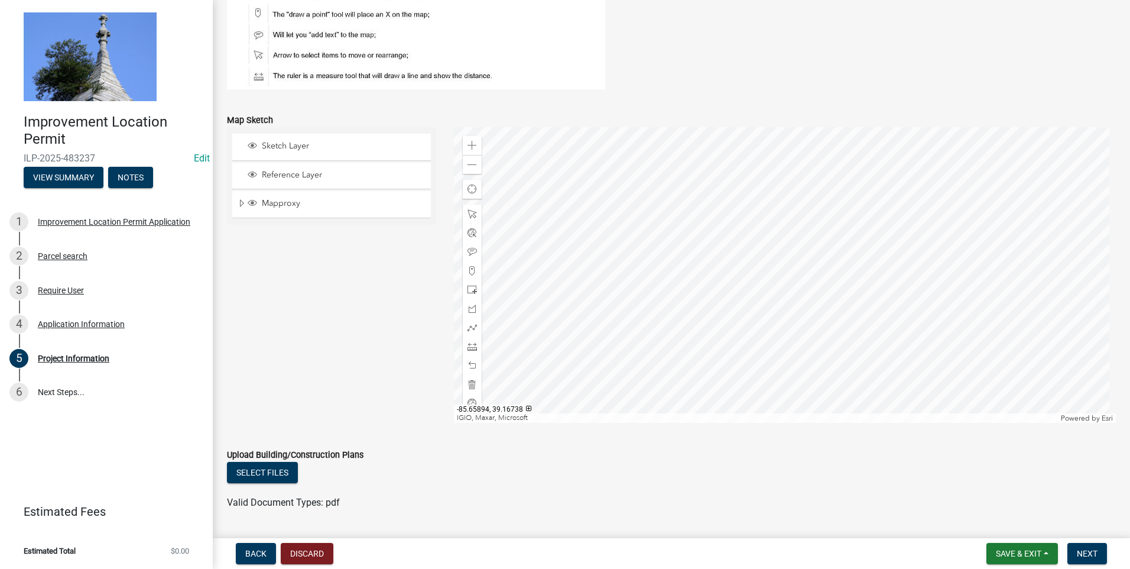
scroll to position [979, 0]
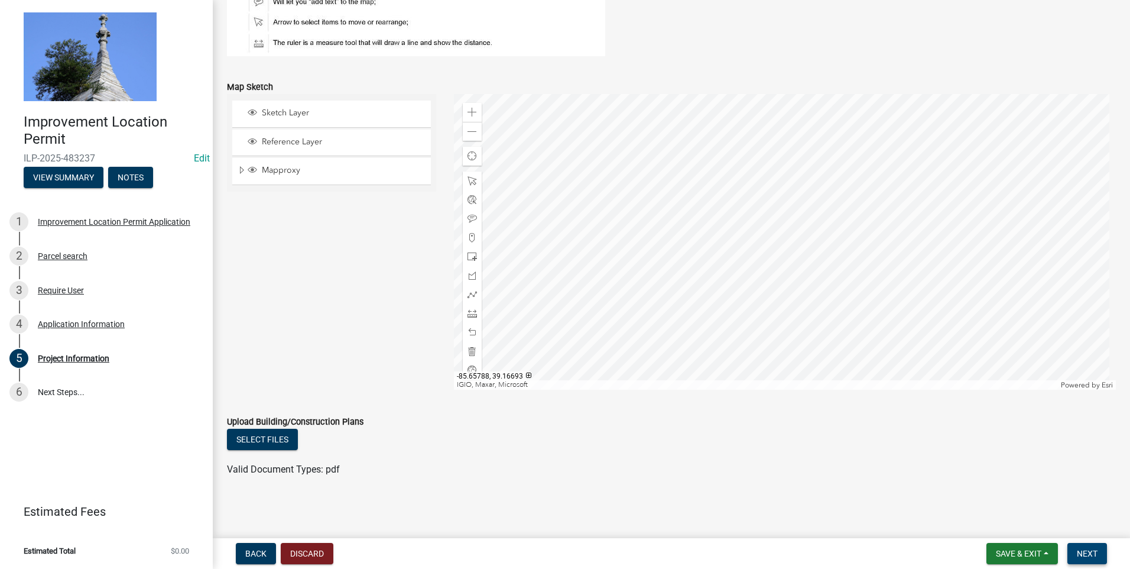
type input "1"
click at [603, 347] on span "Next" at bounding box center [1087, 553] width 21 height 9
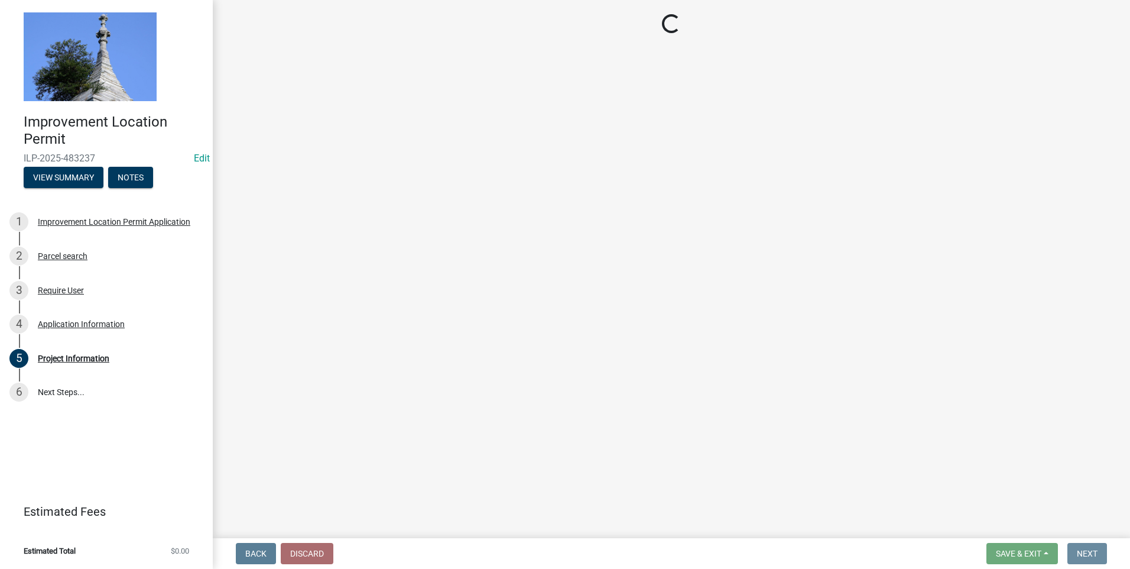
scroll to position [0, 0]
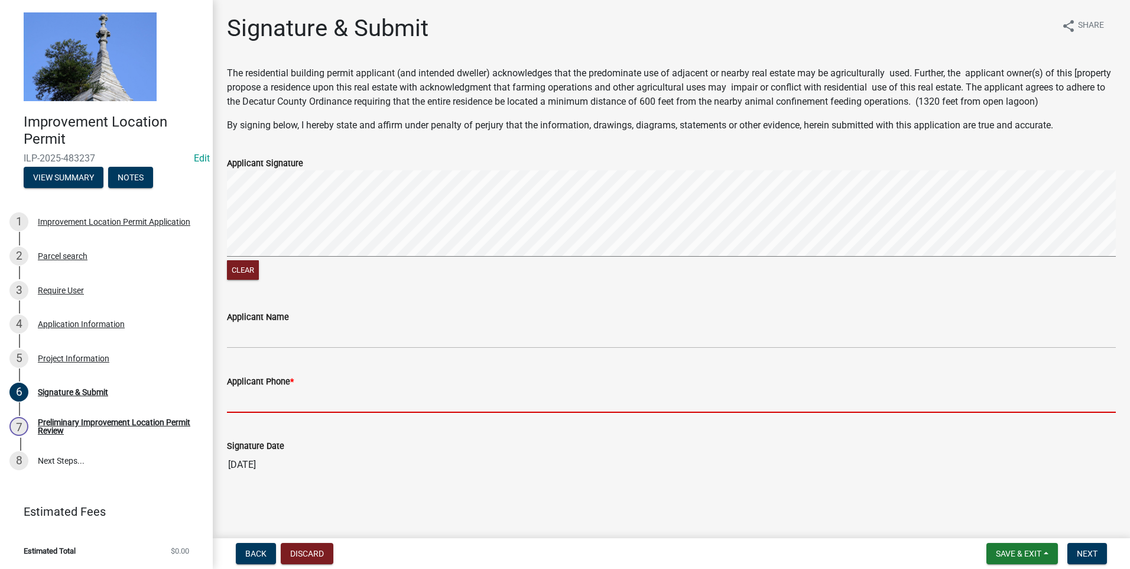
click at [237, 347] on input "Applicant Phone *" at bounding box center [671, 400] width 889 height 24
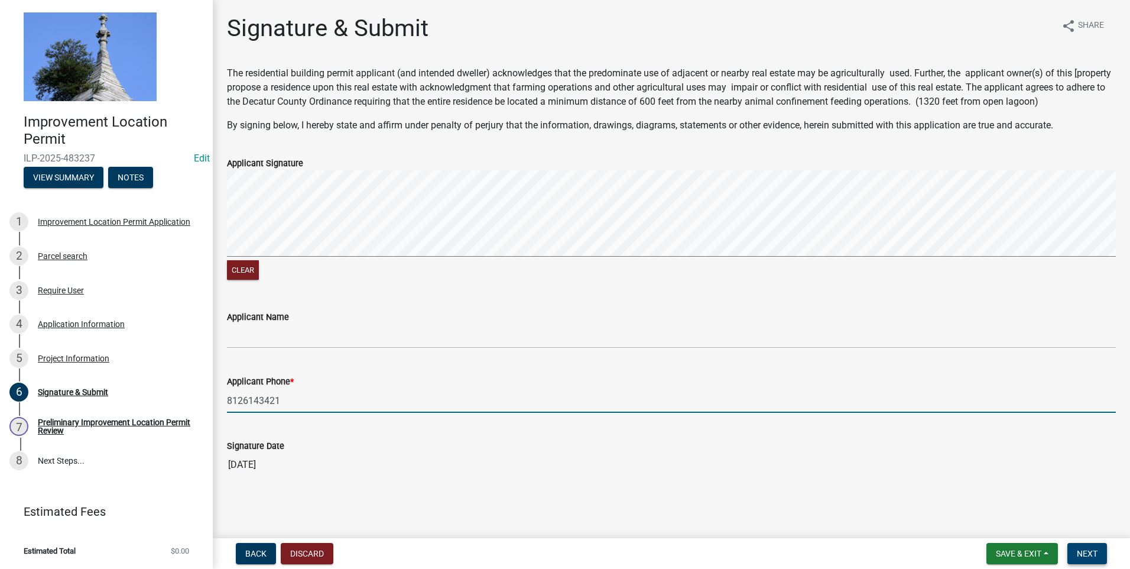
type input "8126143421"
click at [603, 347] on span "Next" at bounding box center [1087, 553] width 21 height 9
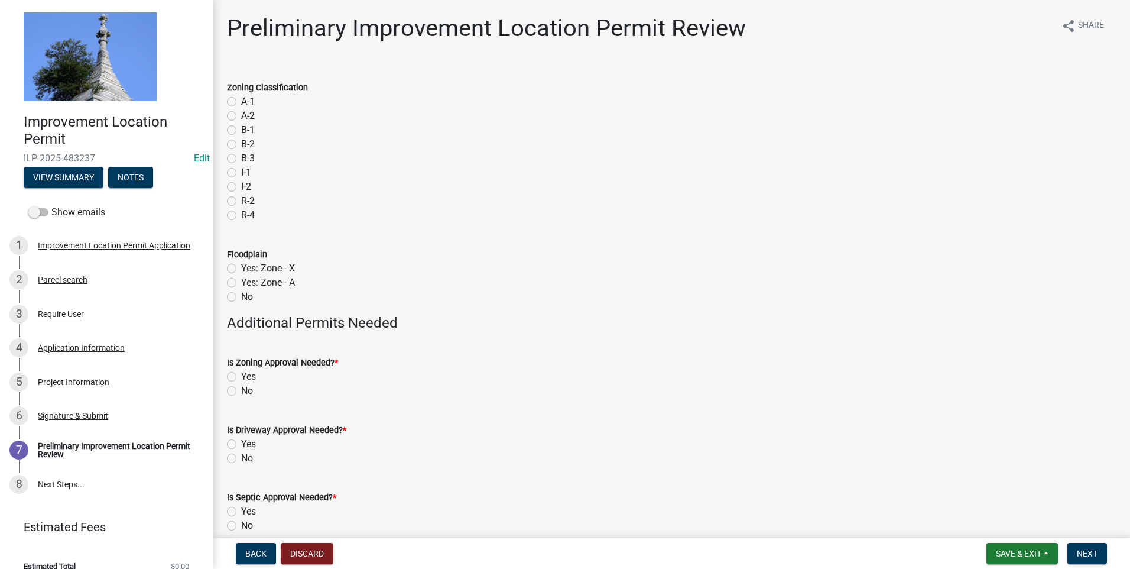
click at [241, 102] on label "A-1" at bounding box center [248, 102] width 14 height 14
click at [241, 102] on input "A-1" at bounding box center [245, 99] width 8 height 8
radio input "true"
click at [241, 297] on label "No" at bounding box center [247, 297] width 12 height 14
click at [241, 297] on input "No" at bounding box center [245, 294] width 8 height 8
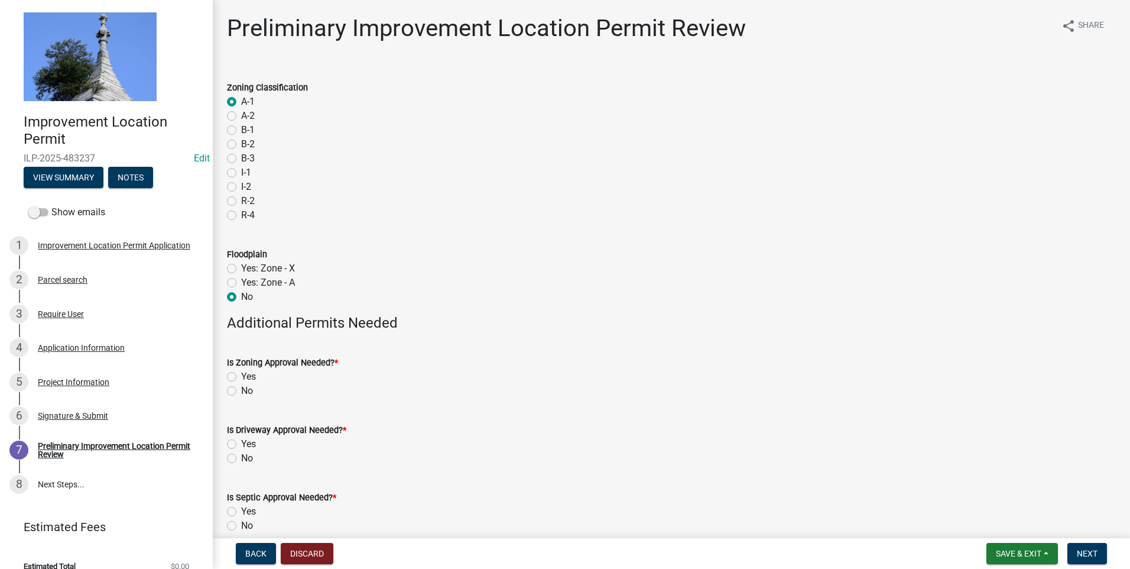
radio input "true"
click at [241, 347] on label "No" at bounding box center [247, 391] width 12 height 14
click at [241, 347] on input "No" at bounding box center [245, 388] width 8 height 8
radio input "true"
click at [241, 347] on label "No" at bounding box center [247, 458] width 12 height 14
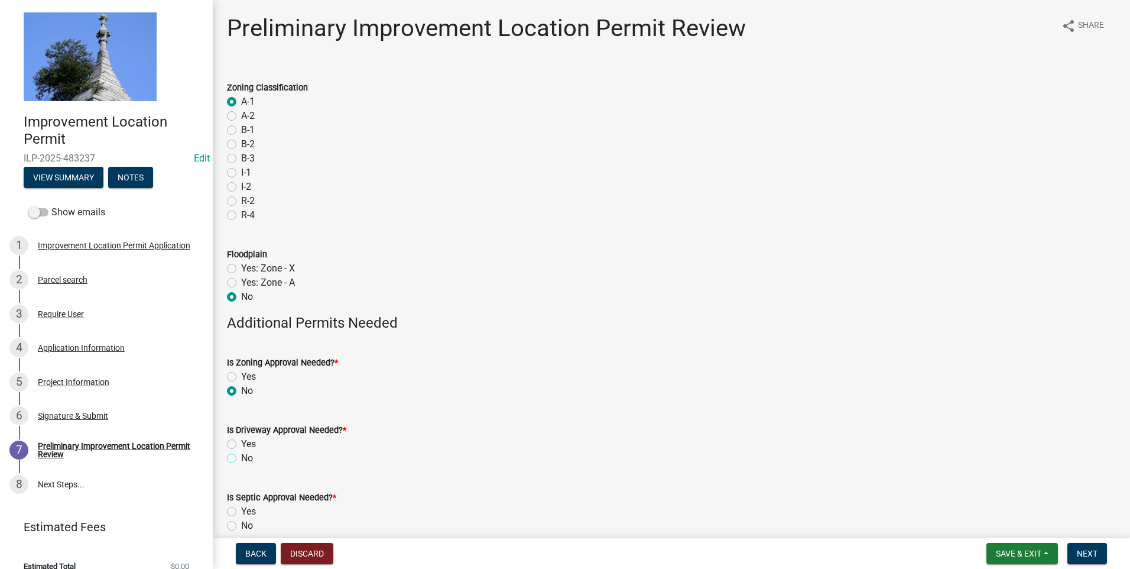
click at [241, 347] on input "No" at bounding box center [245, 455] width 8 height 8
radio input "true"
click at [241, 347] on label "No" at bounding box center [247, 526] width 12 height 14
click at [241, 347] on input "No" at bounding box center [245, 523] width 8 height 8
radio input "true"
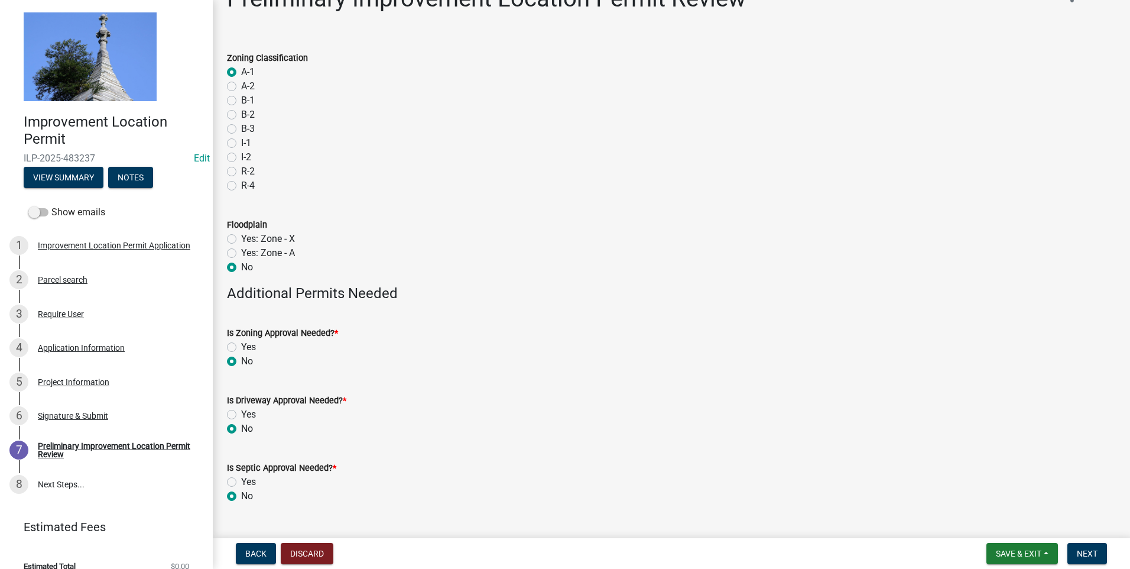
scroll to position [56, 0]
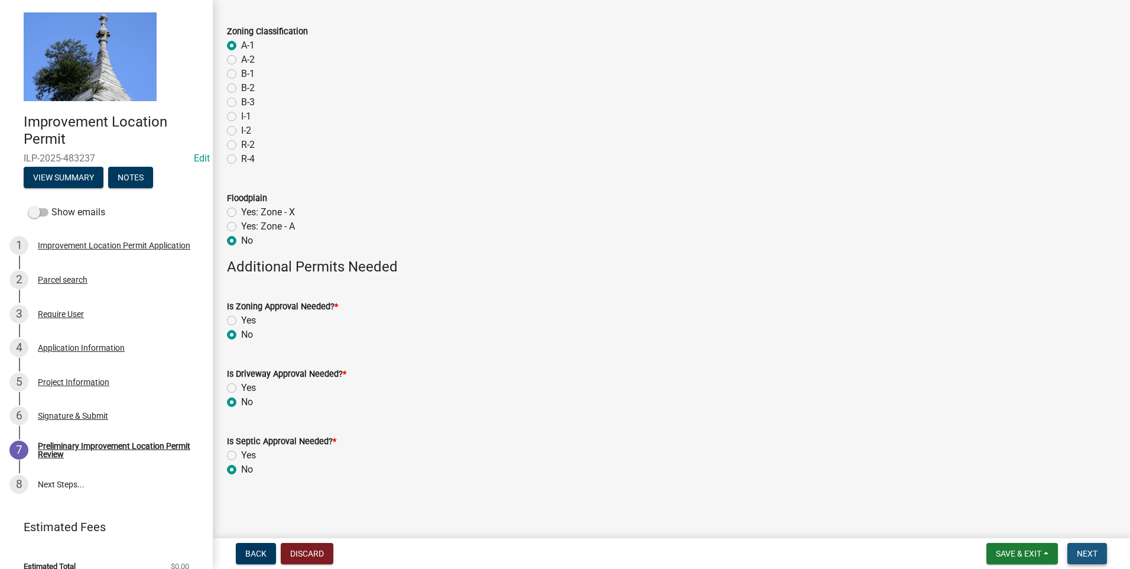
drag, startPoint x: 1093, startPoint y: 550, endPoint x: 1081, endPoint y: 546, distance: 12.5
click at [603, 347] on span "Next" at bounding box center [1087, 553] width 21 height 9
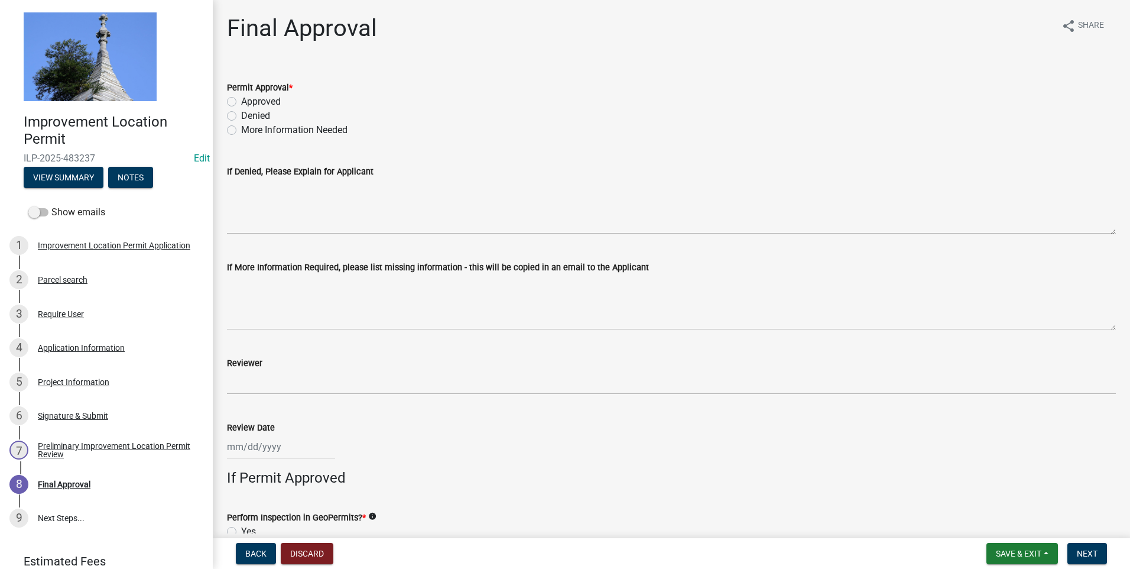
click at [241, 101] on label "Approved" at bounding box center [261, 102] width 40 height 14
click at [241, 101] on input "Approved" at bounding box center [245, 99] width 8 height 8
radio input "true"
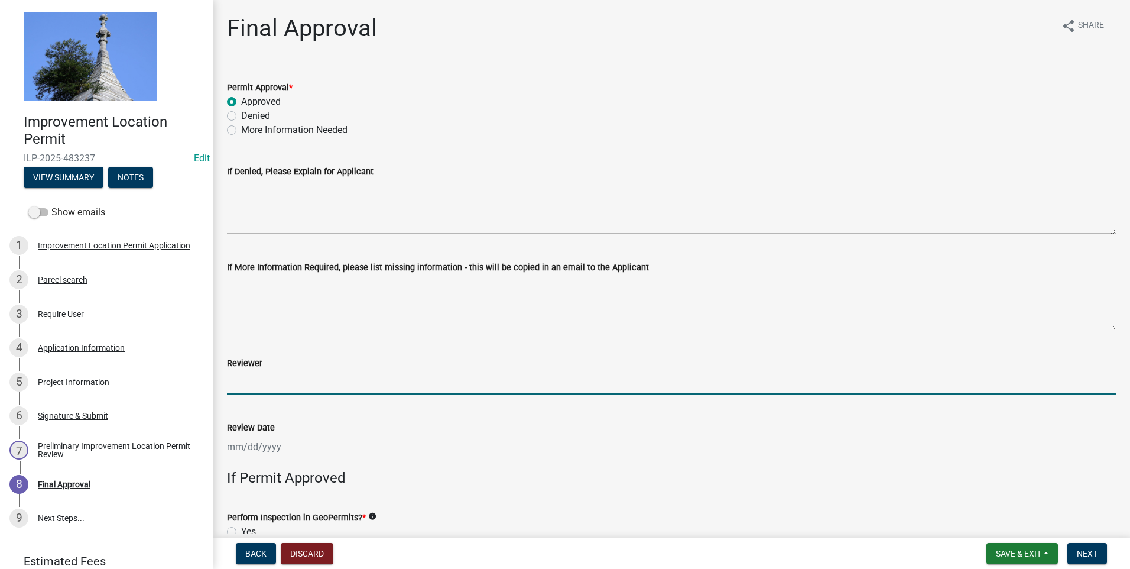
click at [267, 347] on input "Reviewer" at bounding box center [671, 382] width 889 height 24
type input "DSW"
type input "[DATE]"
type input "70"
type input "30"
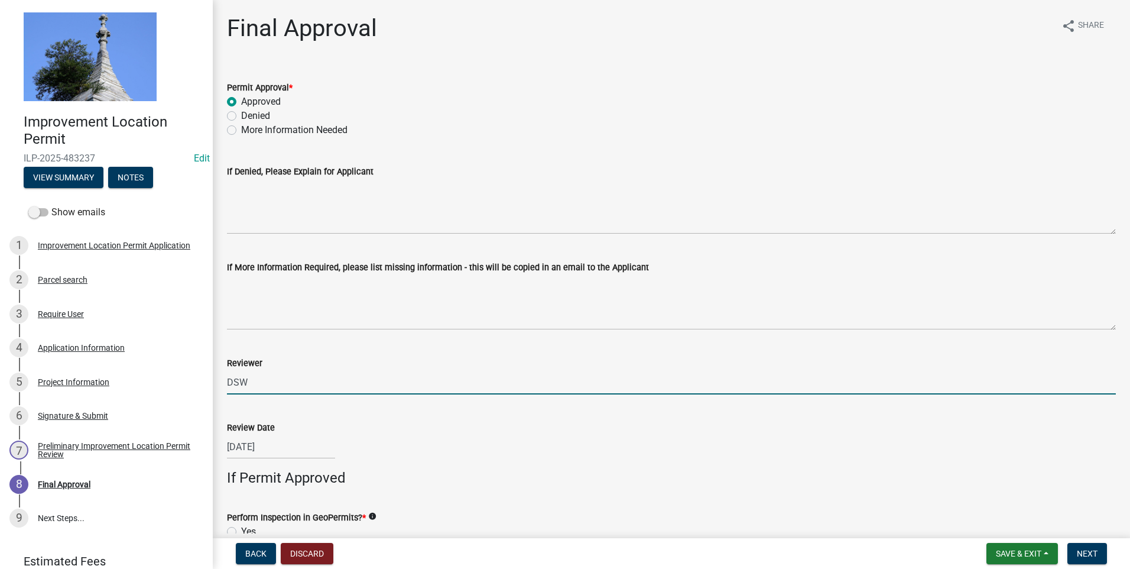
type input "30"
select select "9"
select select "2025"
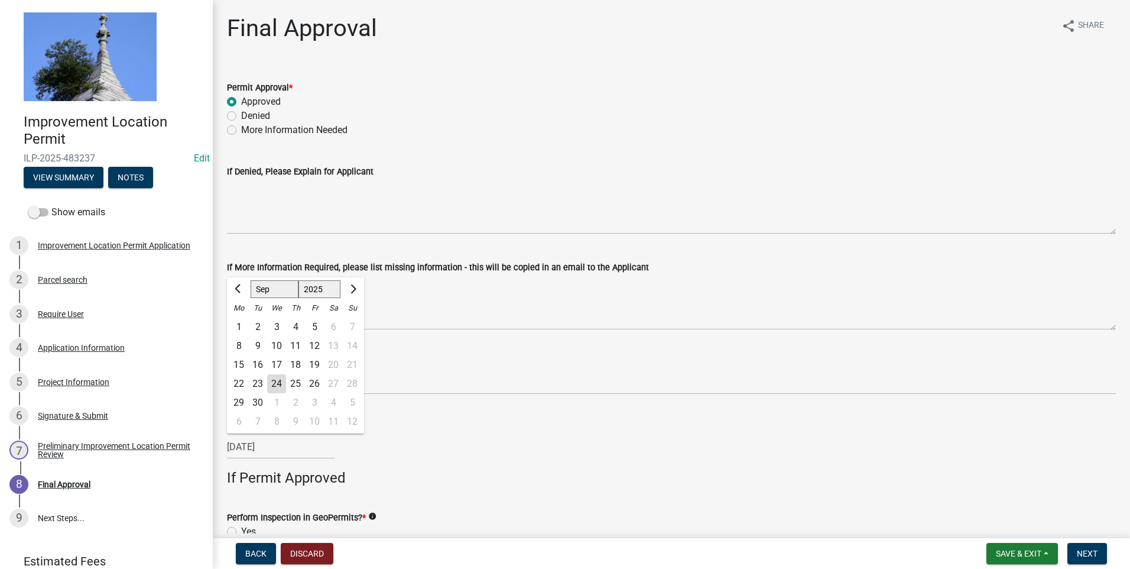
click at [278, 347] on div "24" at bounding box center [276, 383] width 19 height 19
type input "[DATE]"
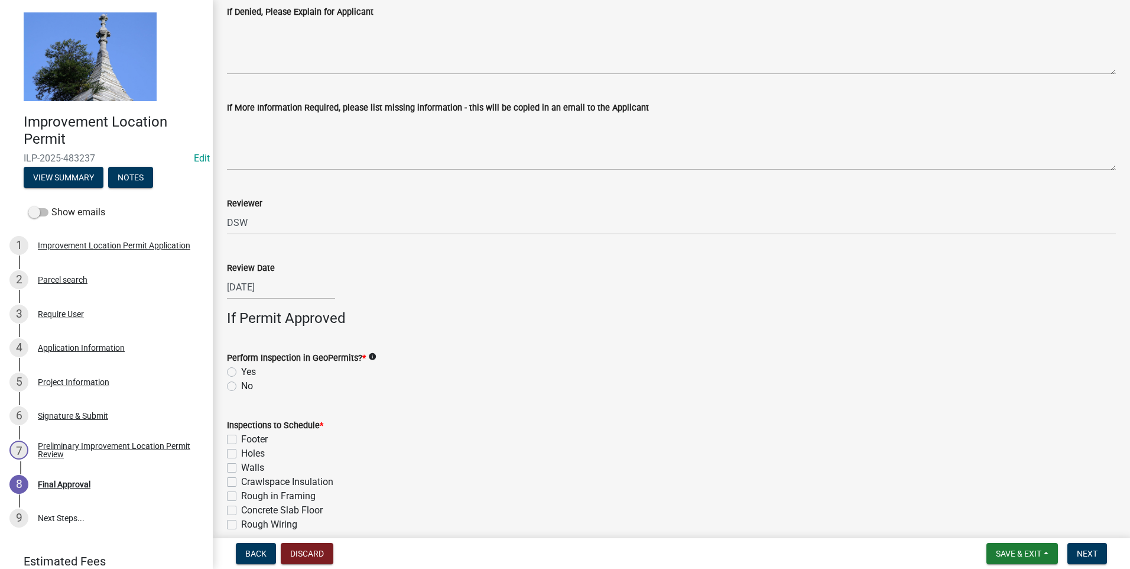
scroll to position [177, 0]
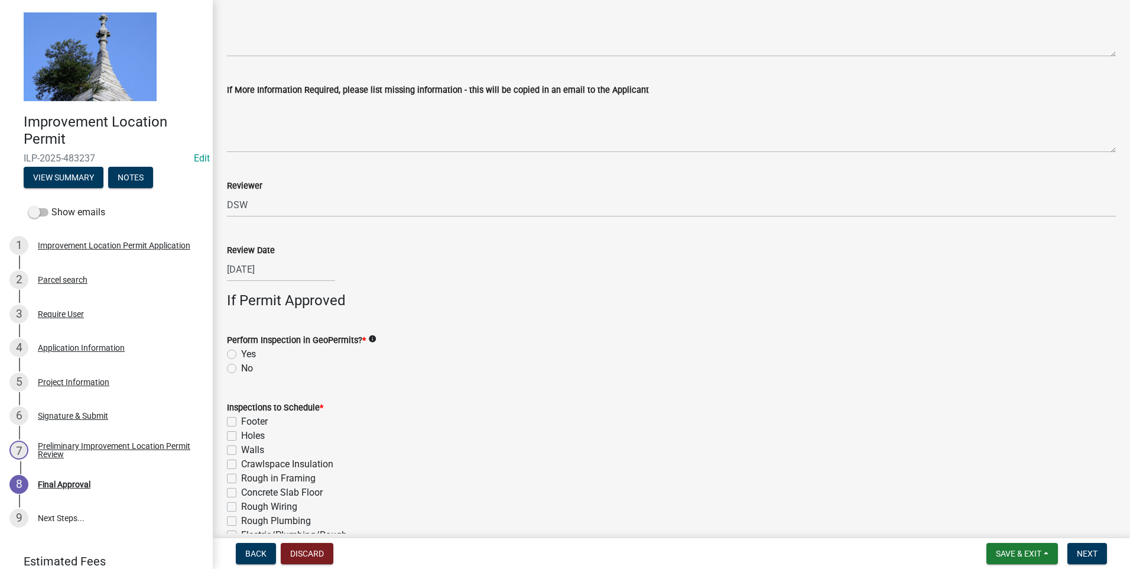
click at [241, 347] on label "No" at bounding box center [247, 368] width 12 height 14
click at [241, 347] on input "No" at bounding box center [245, 365] width 8 height 8
radio input "true"
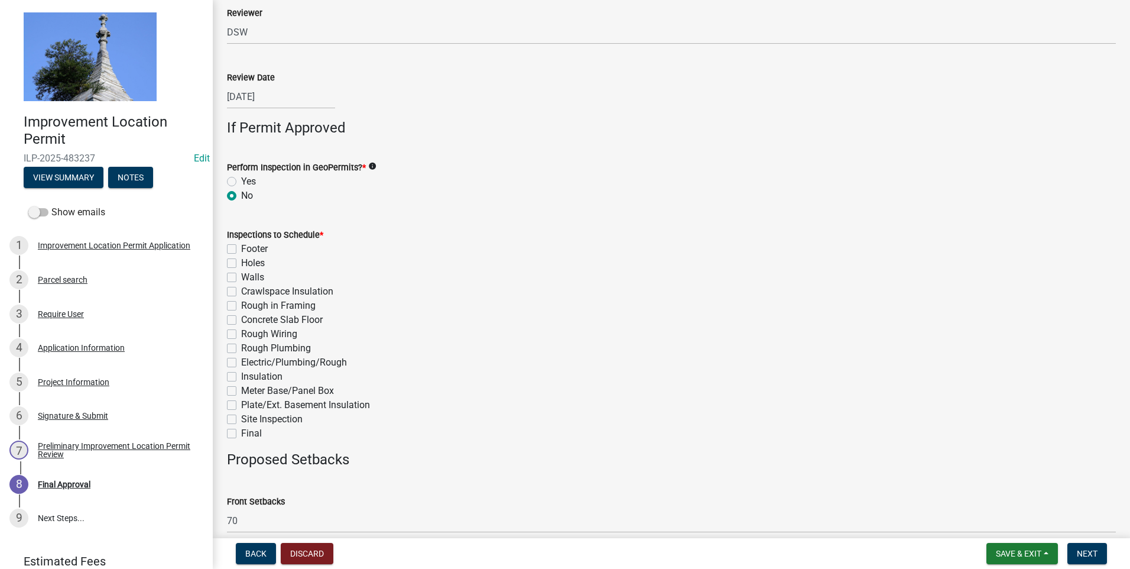
scroll to position [355, 0]
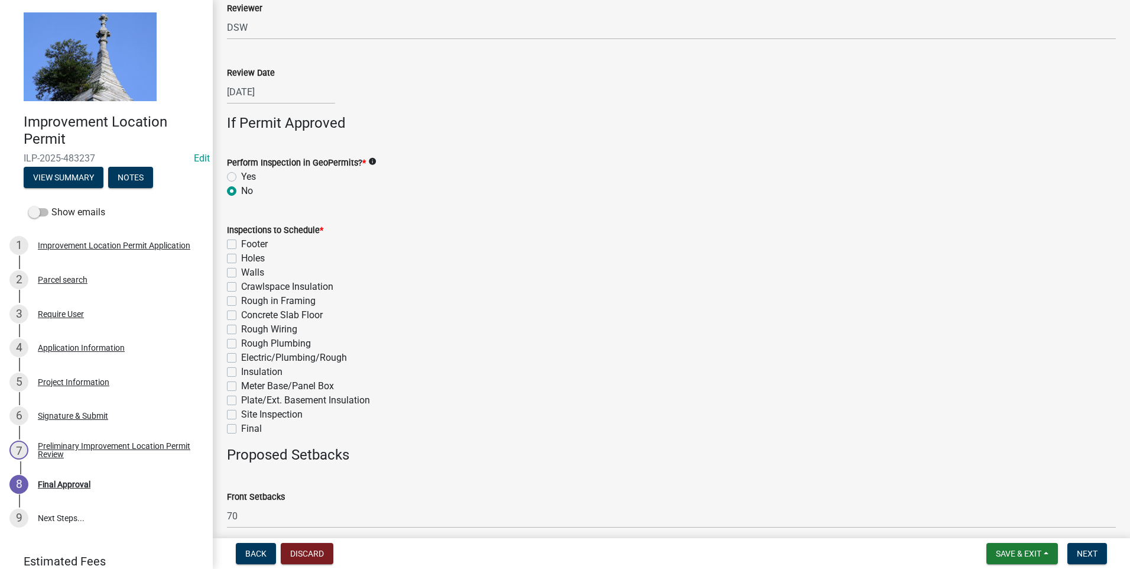
click at [241, 347] on label "Meter Base/Panel Box" at bounding box center [287, 386] width 93 height 14
click at [241, 347] on input "Meter Base/Panel Box" at bounding box center [245, 383] width 8 height 8
checkbox input "true"
checkbox input "false"
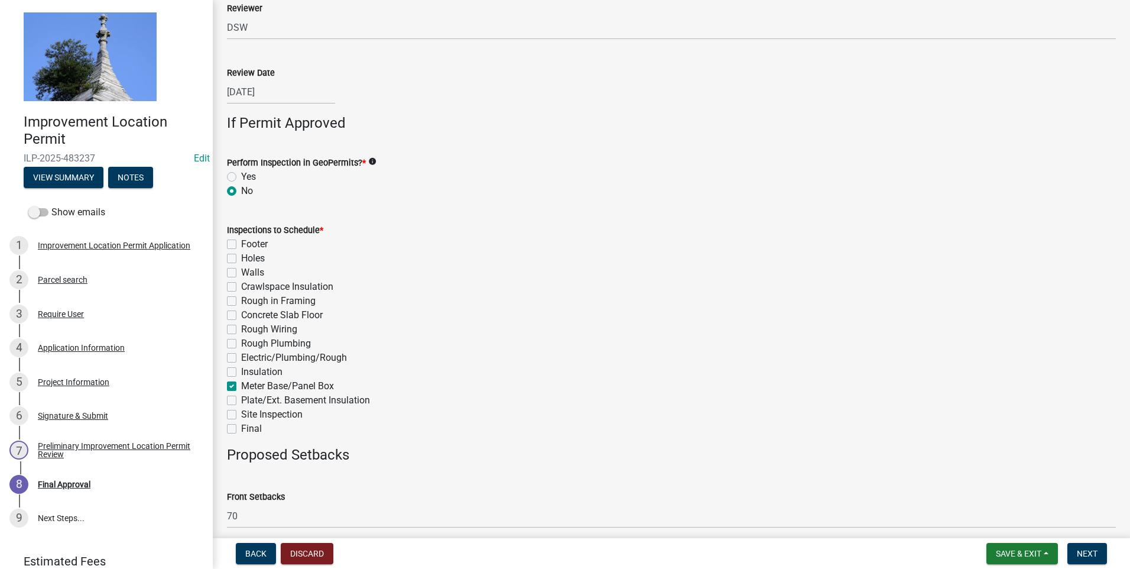
checkbox input "false"
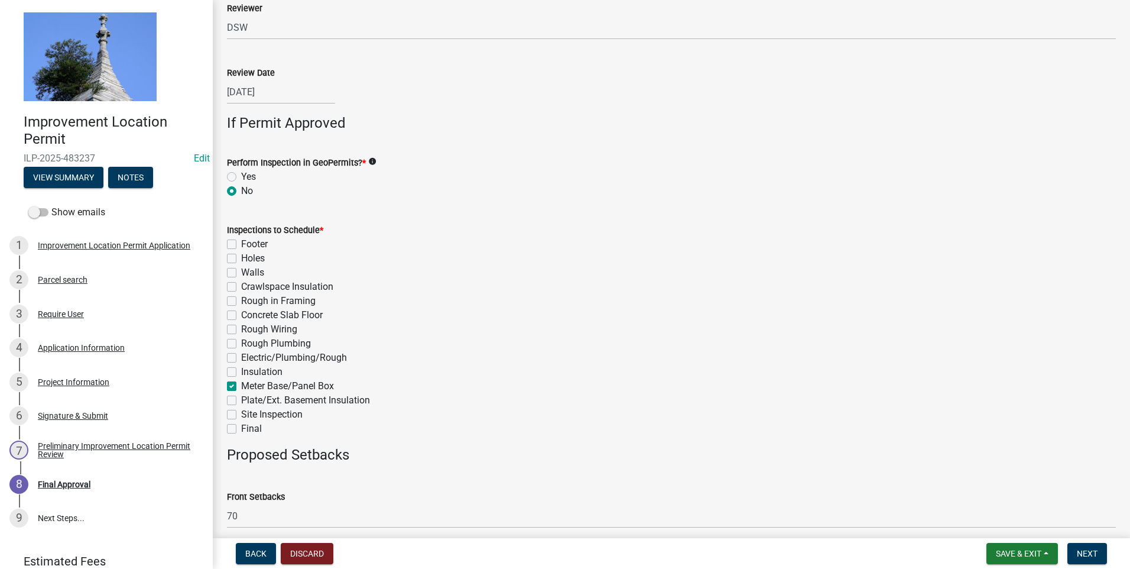
checkbox input "false"
checkbox input "true"
checkbox input "false"
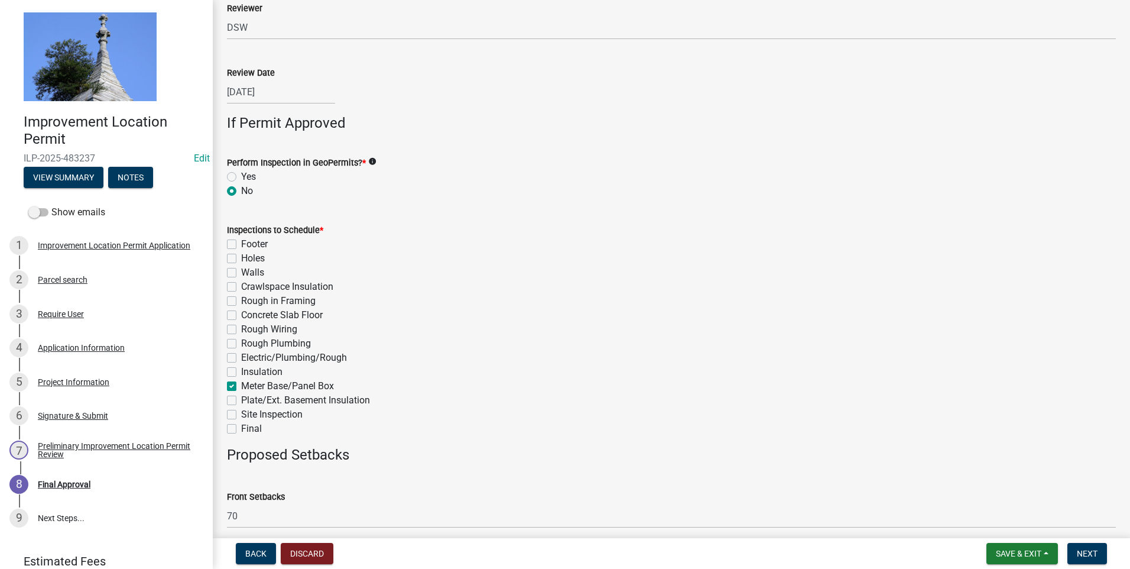
checkbox input "false"
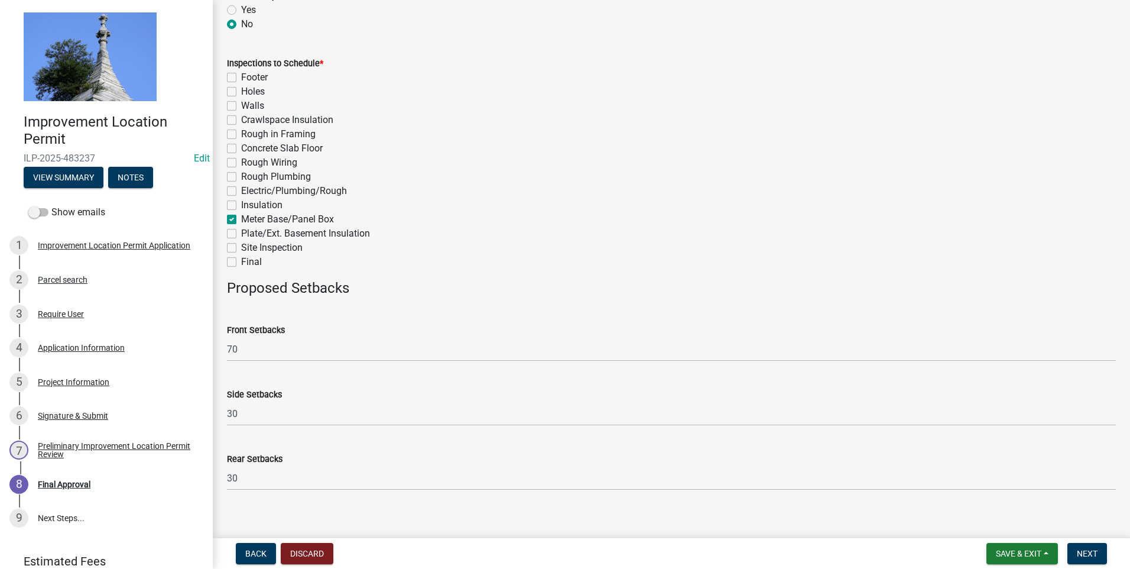
scroll to position [534, 0]
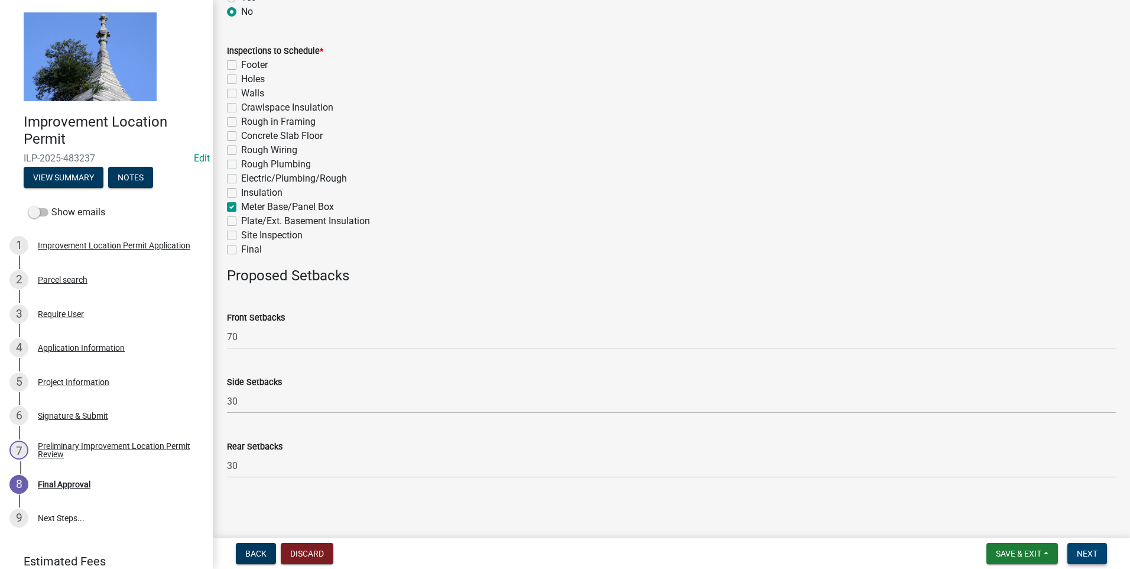
click at [603, 347] on button "Next" at bounding box center [1088, 553] width 40 height 21
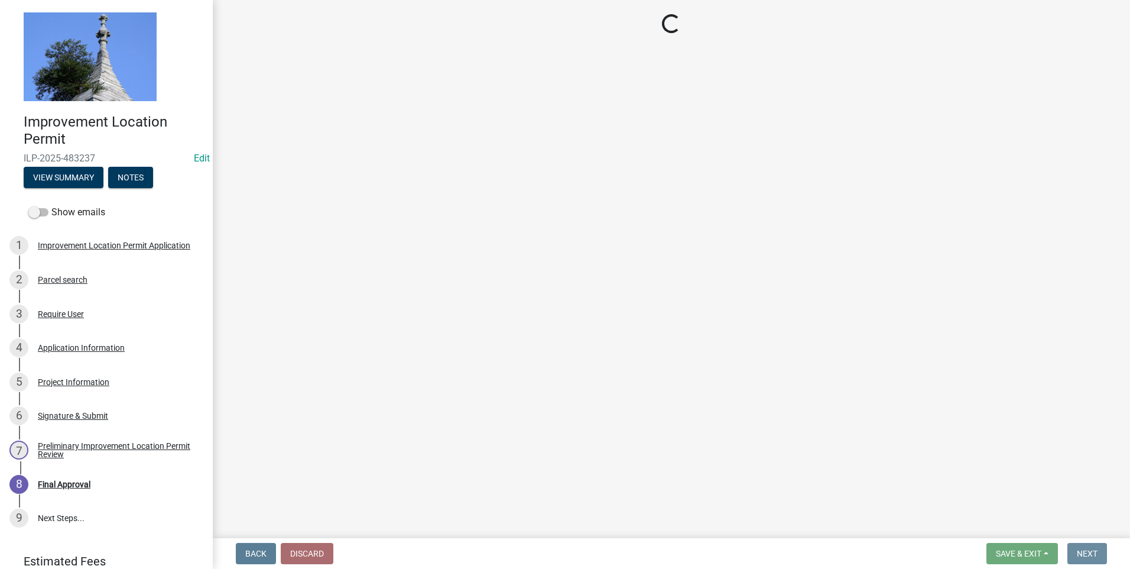
scroll to position [0, 0]
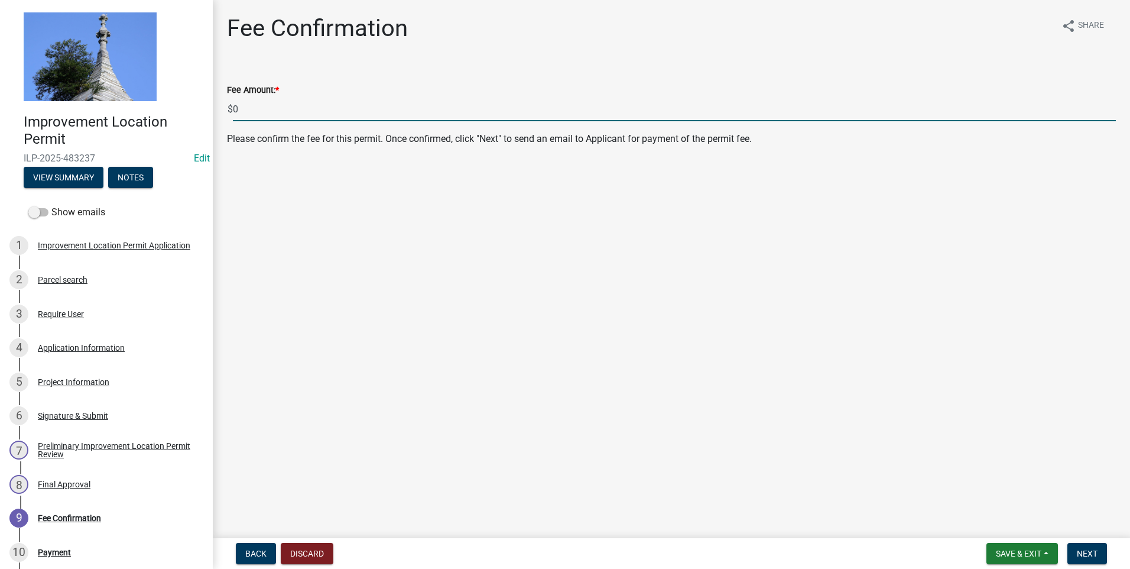
click at [235, 111] on input "0" at bounding box center [674, 109] width 883 height 24
type input "80"
click at [603, 347] on span "Next" at bounding box center [1087, 553] width 21 height 9
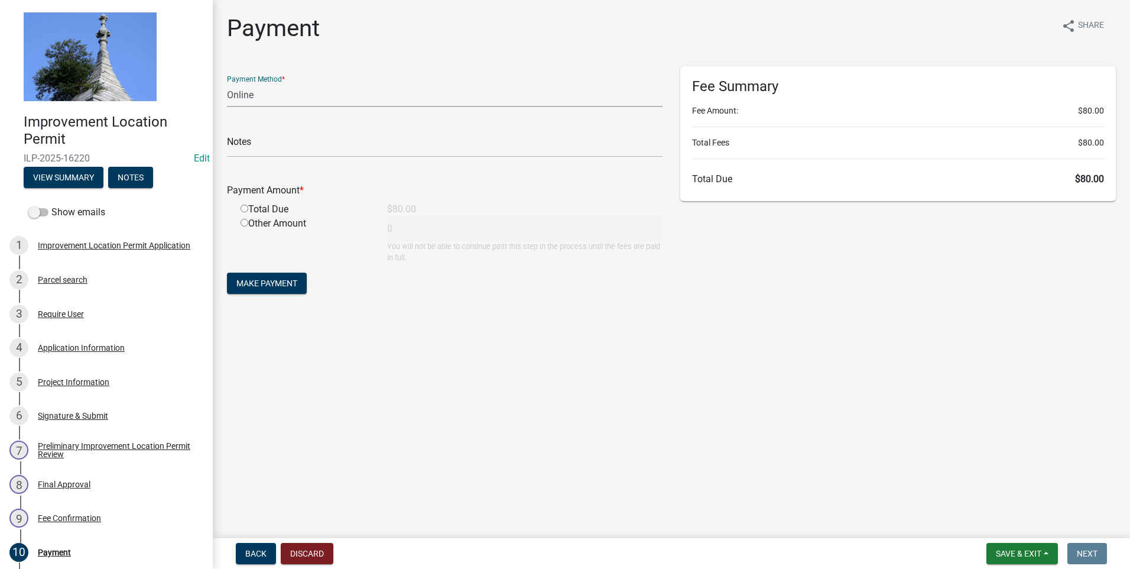
click at [436, 96] on select "Credit Card POS Check Cash Online" at bounding box center [445, 95] width 436 height 24
select select "1: 0"
click at [227, 83] on select "Credit Card POS Check Cash Online" at bounding box center [445, 95] width 436 height 24
click at [295, 140] on input "text" at bounding box center [445, 145] width 436 height 24
type input "1022"
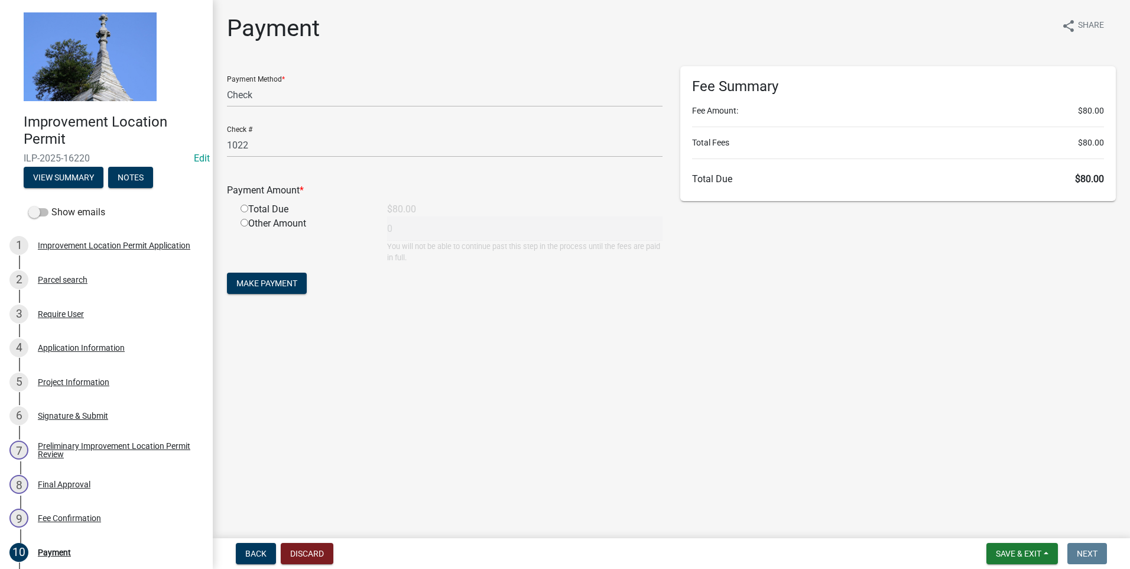
click at [248, 212] on input "radio" at bounding box center [245, 209] width 8 height 8
radio input "true"
type input "80"
click at [255, 278] on span "Make Payment" at bounding box center [267, 282] width 61 height 9
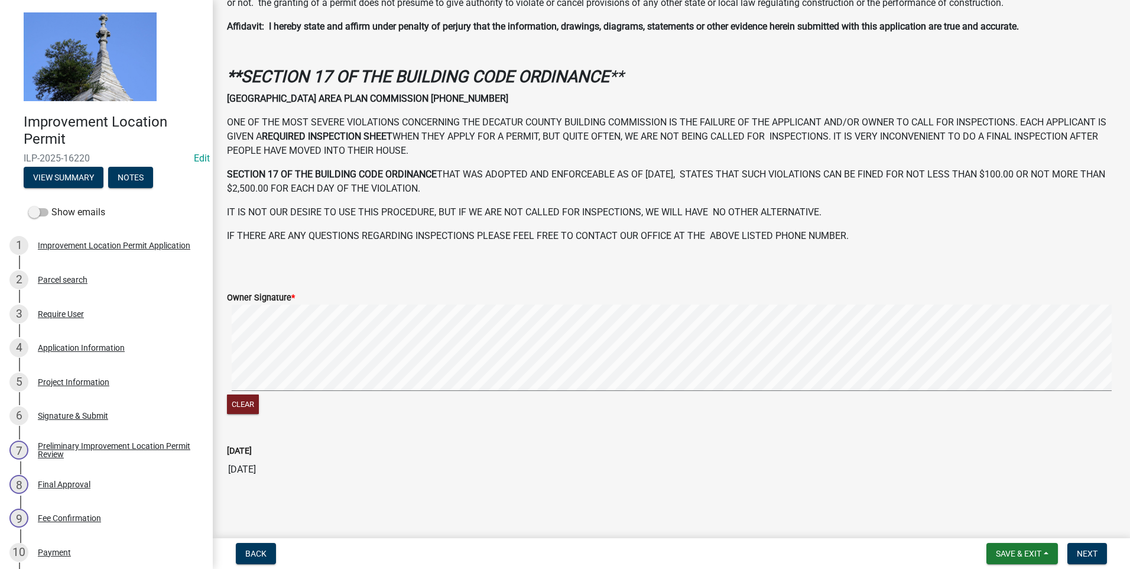
scroll to position [310, 0]
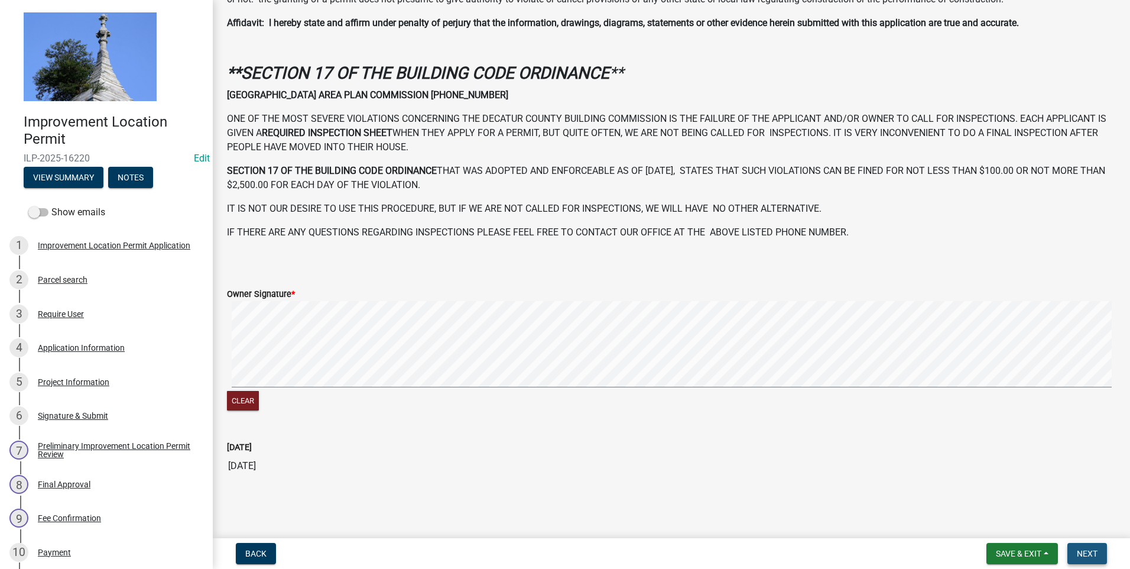
click at [603, 347] on span "Next" at bounding box center [1087, 553] width 21 height 9
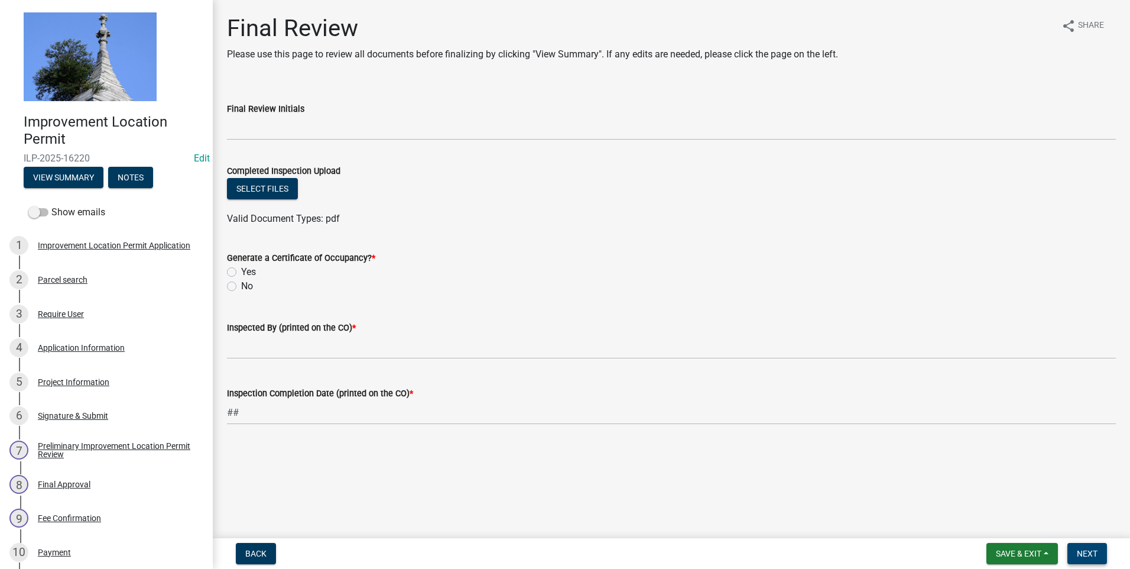
click at [603, 347] on span "Next" at bounding box center [1087, 553] width 21 height 9
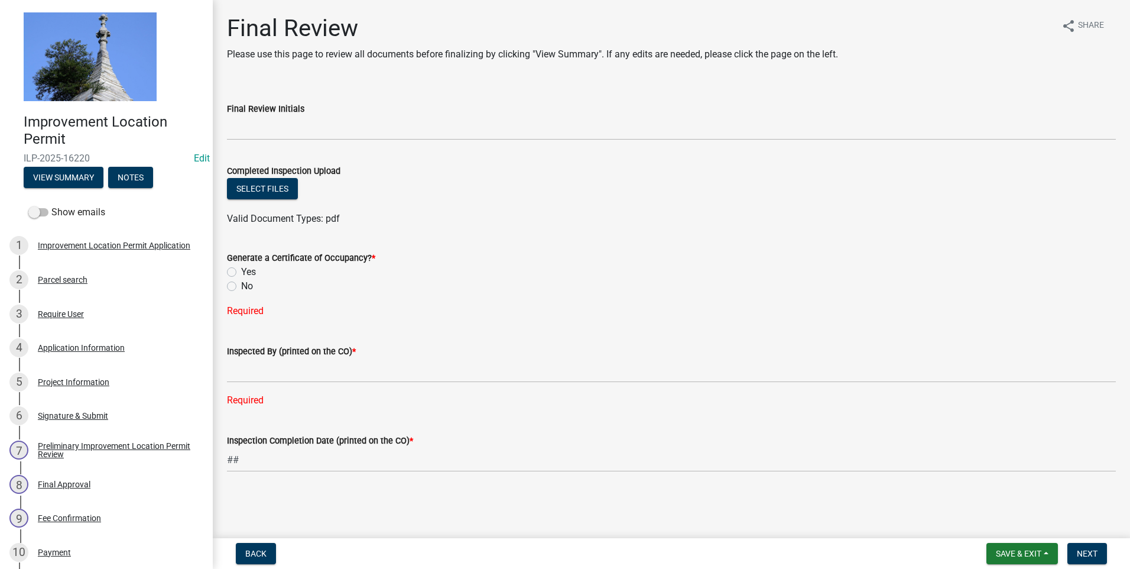
click at [241, 282] on label "No" at bounding box center [247, 286] width 12 height 14
click at [241, 282] on input "No" at bounding box center [245, 283] width 8 height 8
radio input "true"
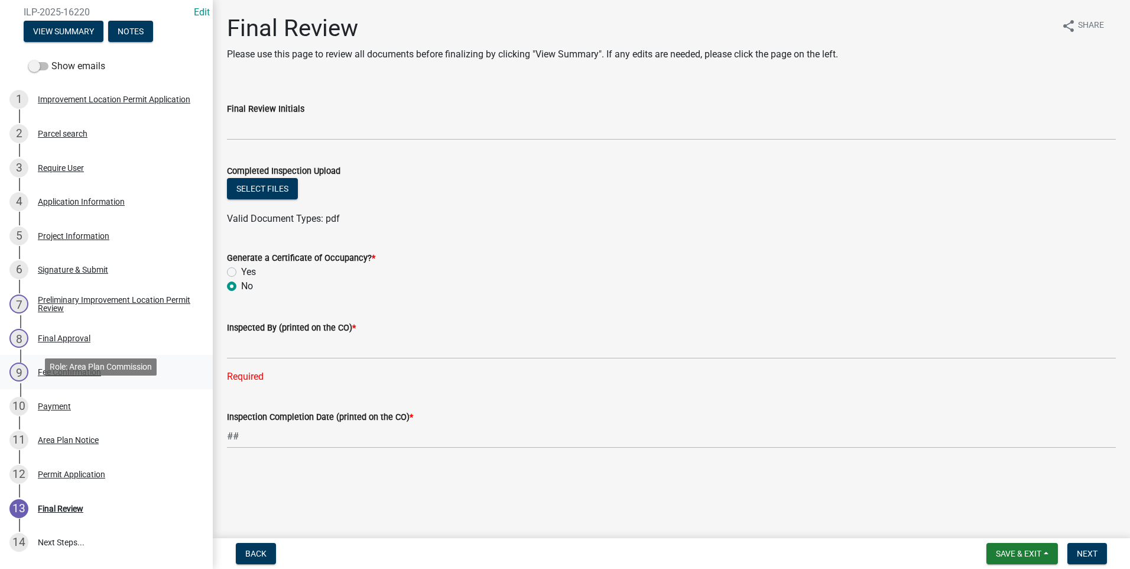
scroll to position [118, 0]
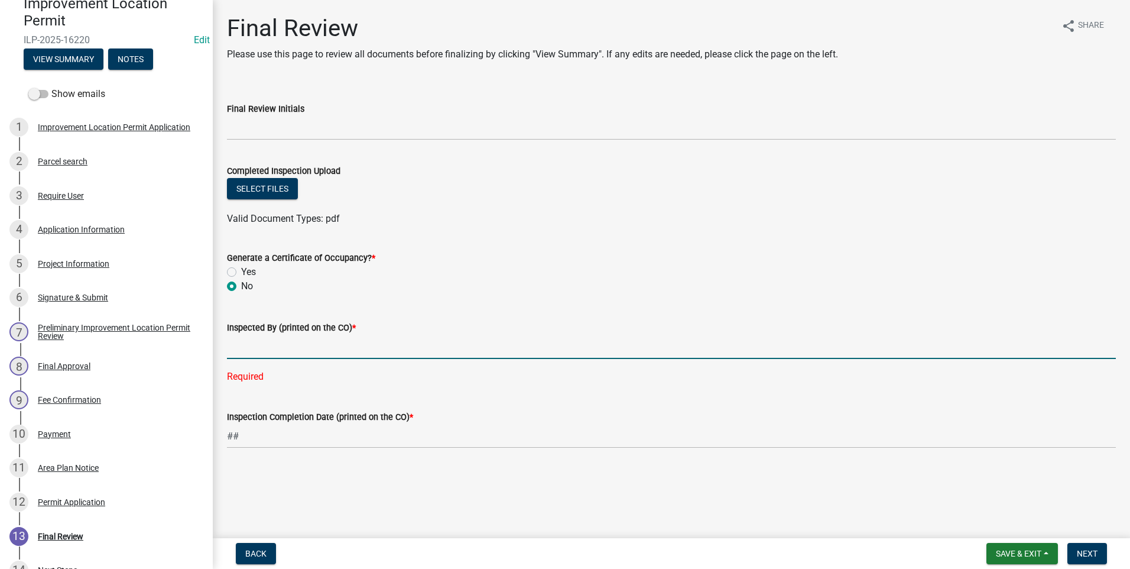
click at [245, 347] on input "Inspected By (printed on the CO) *" at bounding box center [671, 347] width 889 height 24
type input "dsw"
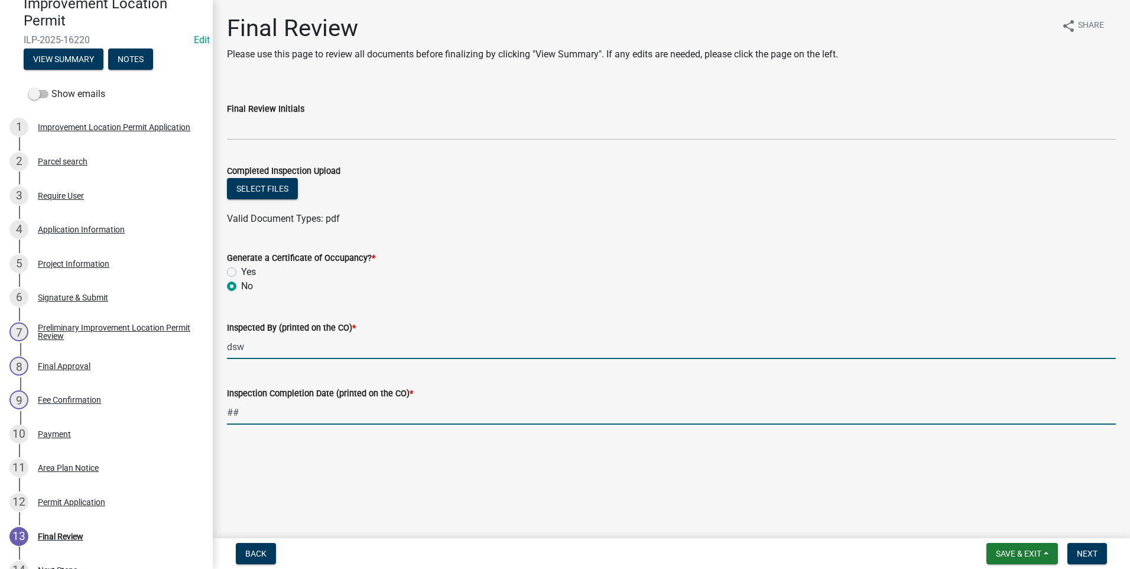
click at [283, 347] on input "##" at bounding box center [671, 412] width 889 height 24
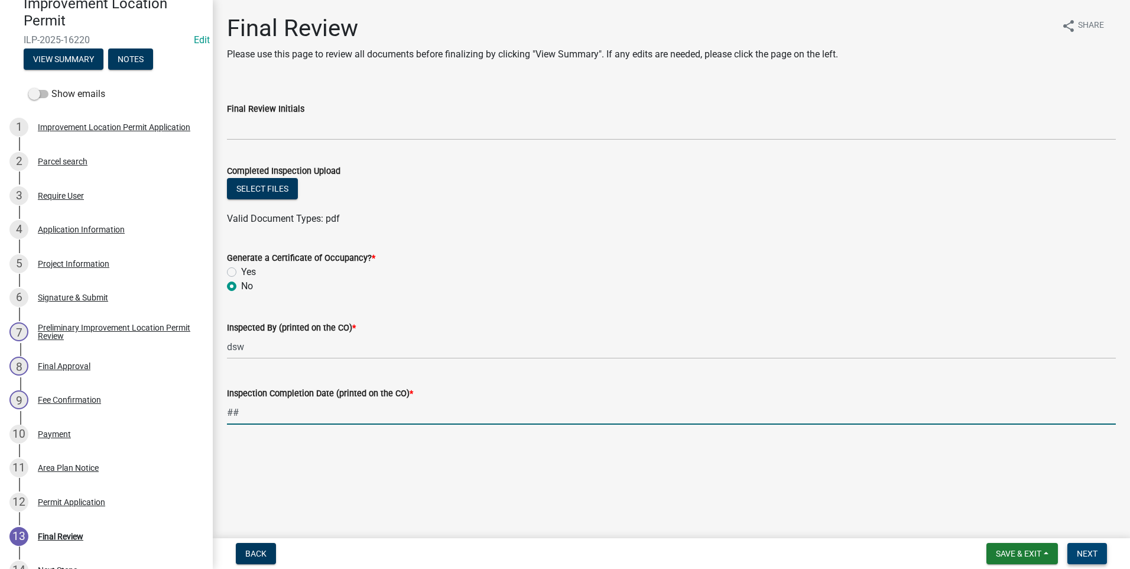
click at [603, 347] on button "Next" at bounding box center [1088, 553] width 40 height 21
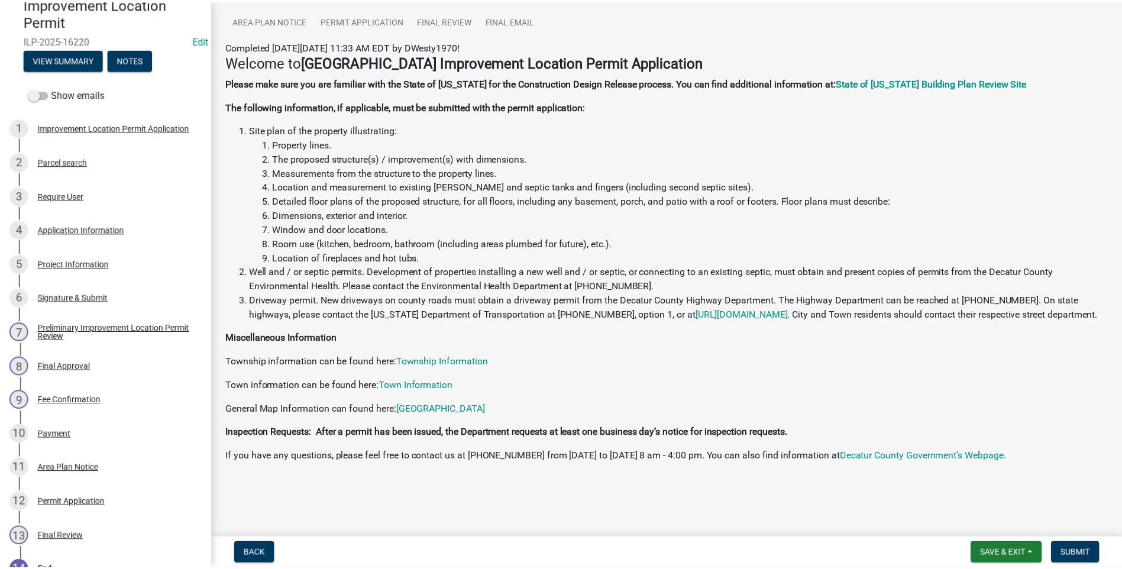
scroll to position [0, 0]
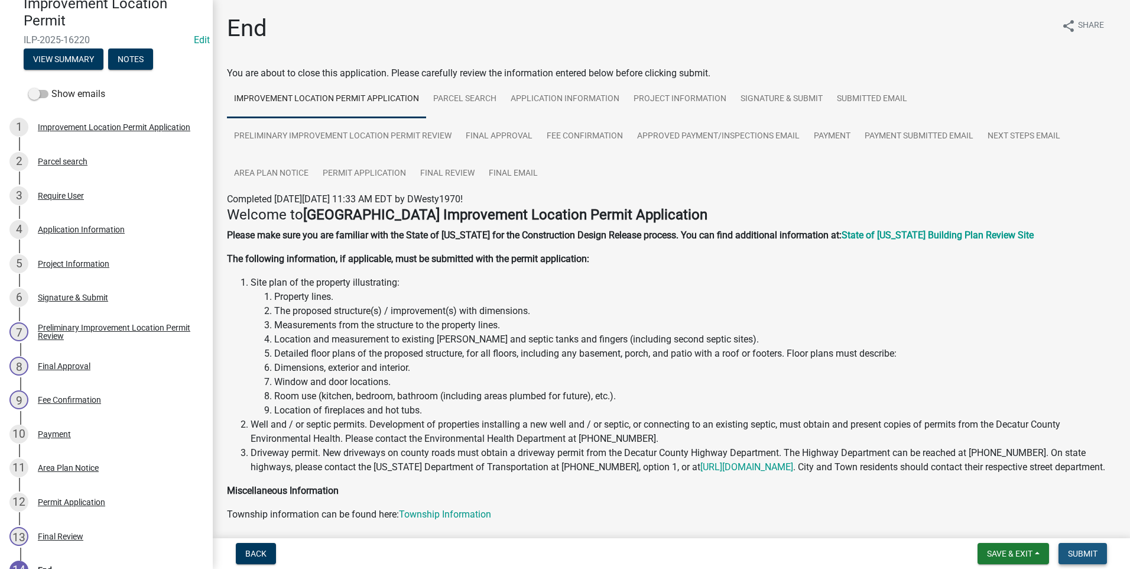
click at [603, 347] on span "Submit" at bounding box center [1083, 553] width 30 height 9
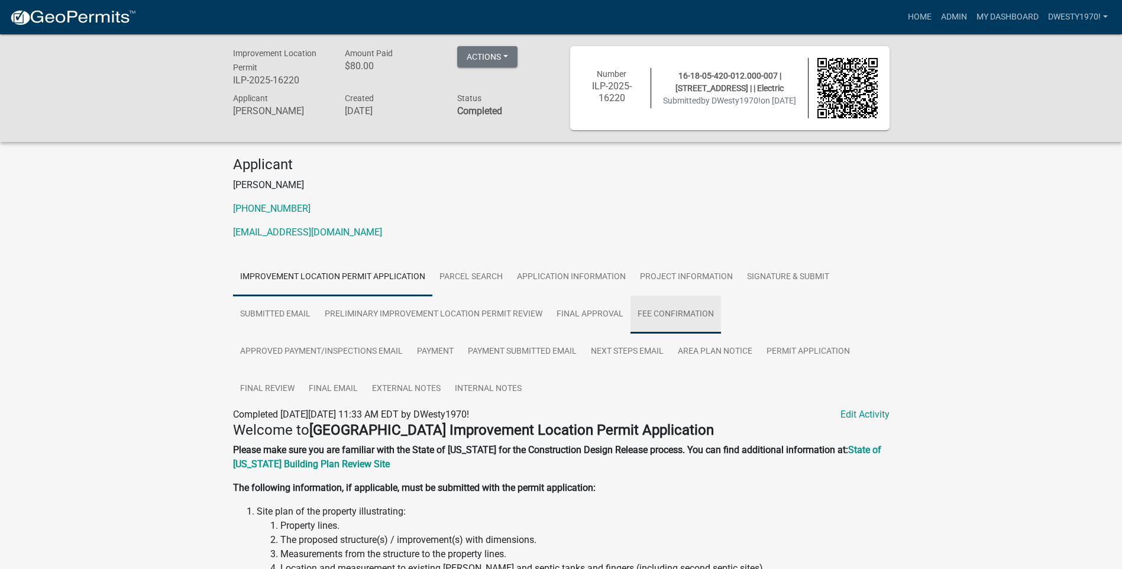
click at [603, 317] on link "Fee Confirmation" at bounding box center [675, 315] width 90 height 38
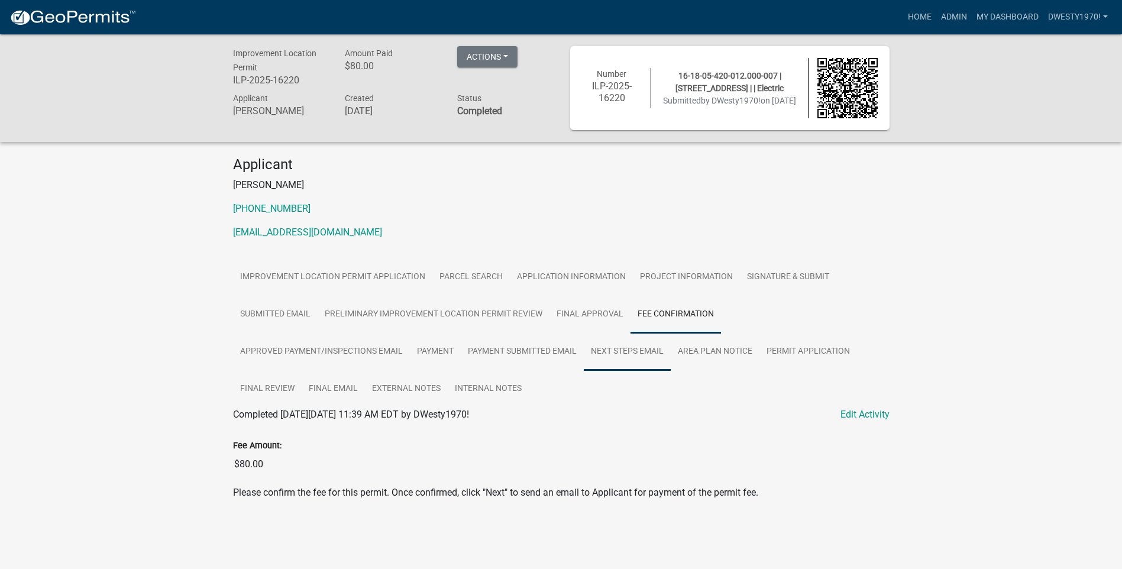
click at [603, 347] on link "Next Steps Email" at bounding box center [627, 352] width 87 height 38
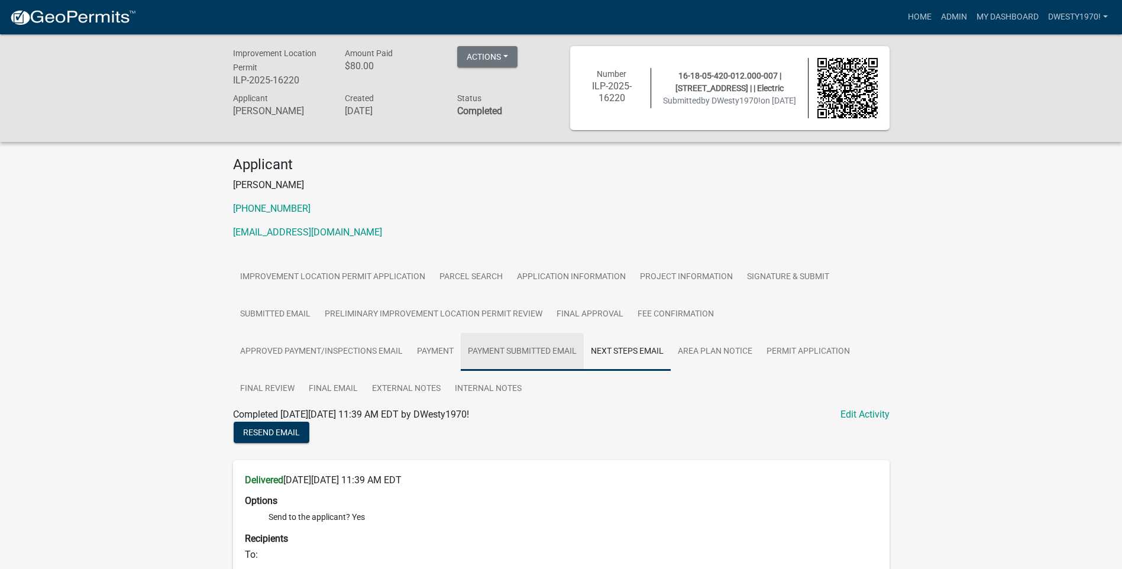
click at [523, 347] on link "Payment Submitted Email" at bounding box center [522, 352] width 123 height 38
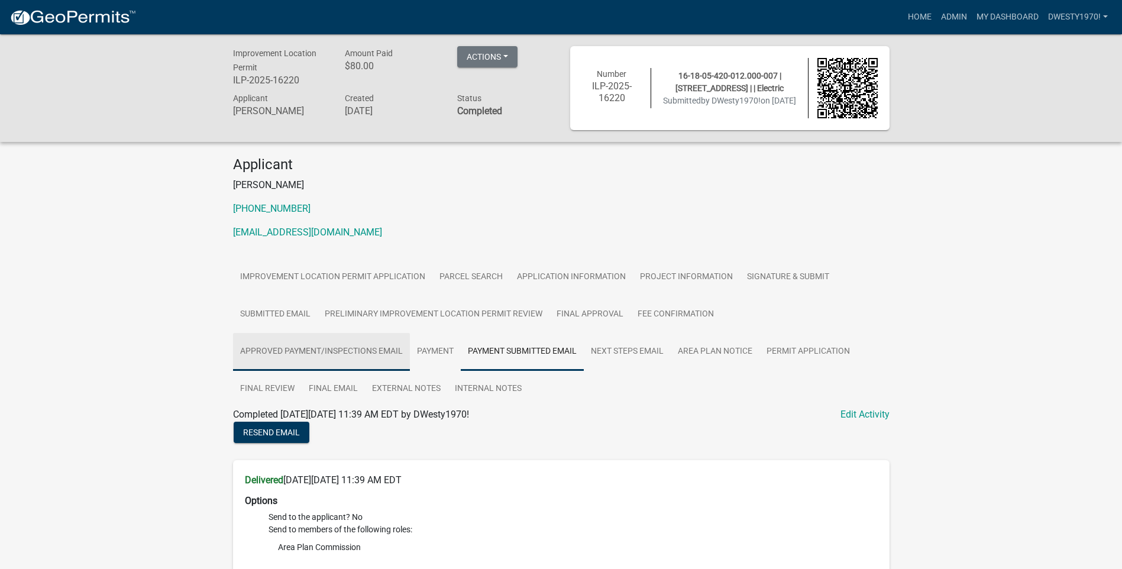
click at [333, 347] on link "Approved Payment/Inspections Email" at bounding box center [321, 352] width 177 height 38
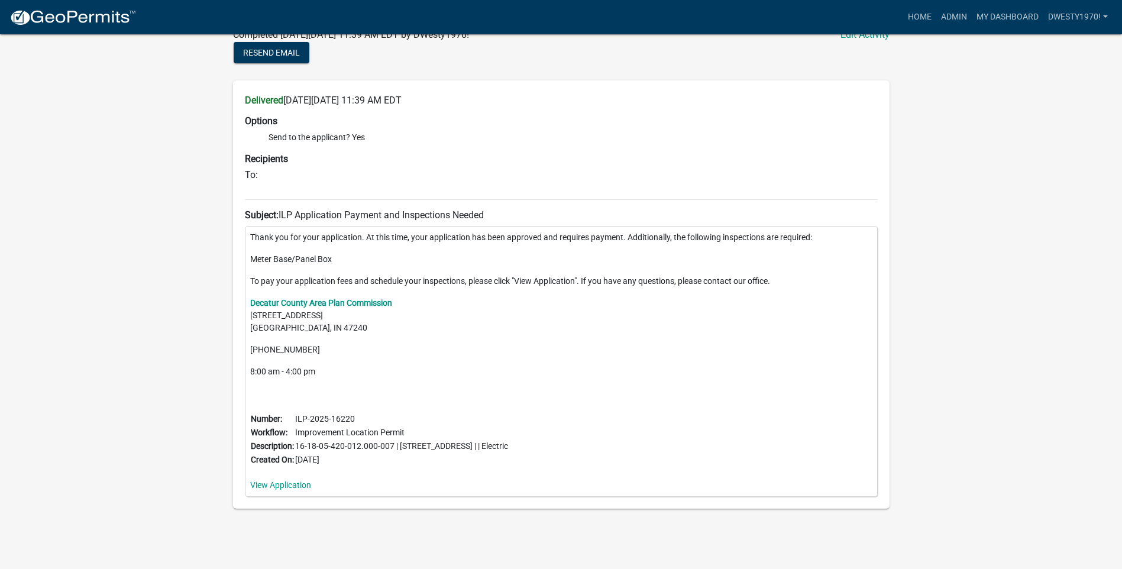
scroll to position [383, 0]
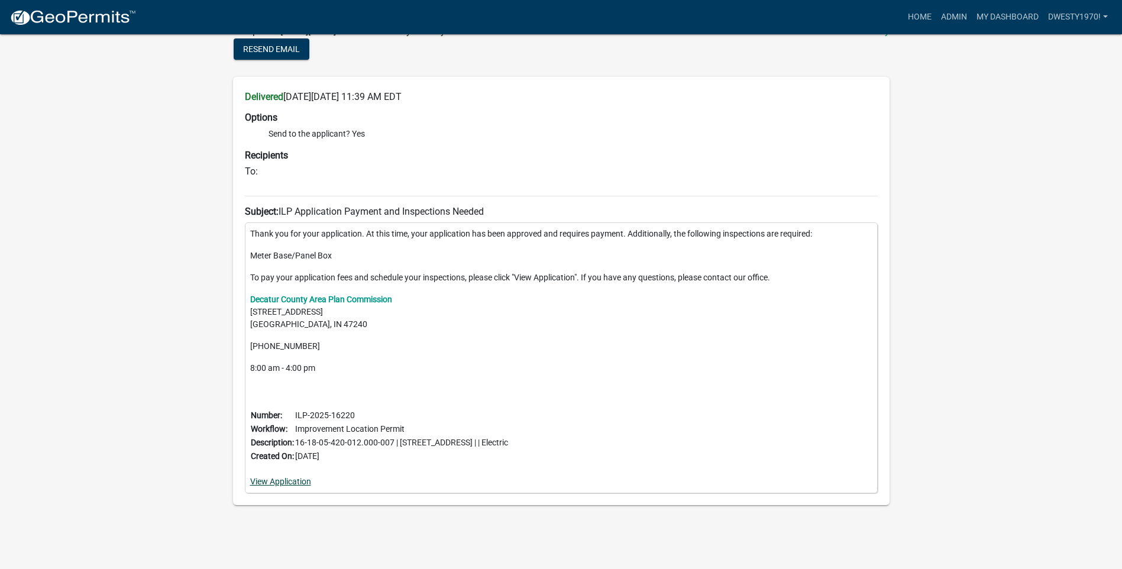
click at [267, 347] on link "View Application" at bounding box center [280, 481] width 61 height 9
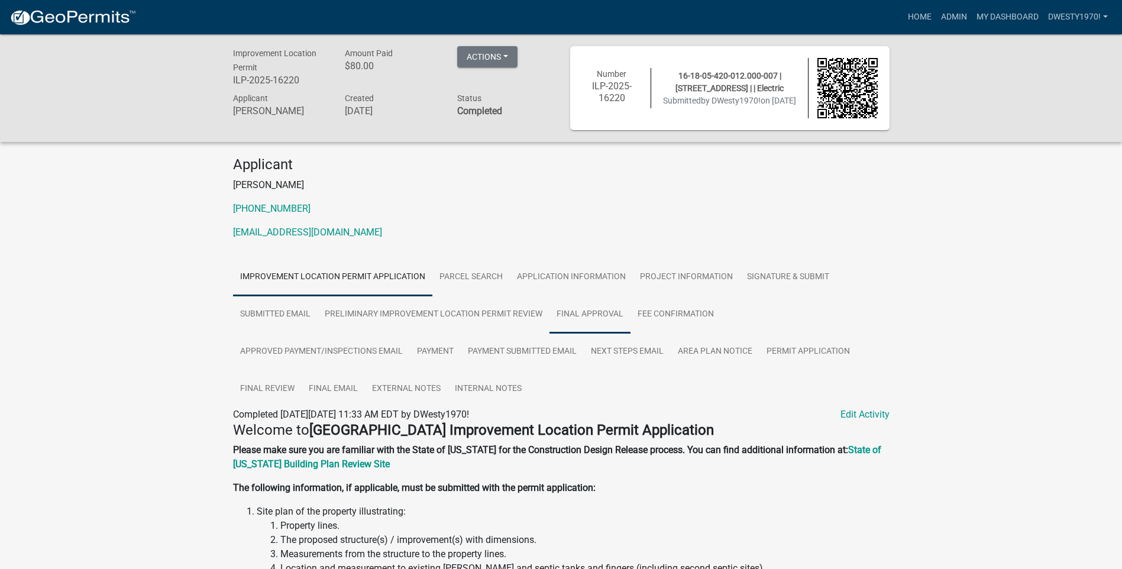
click at [579, 315] on link "Final Approval" at bounding box center [589, 315] width 81 height 38
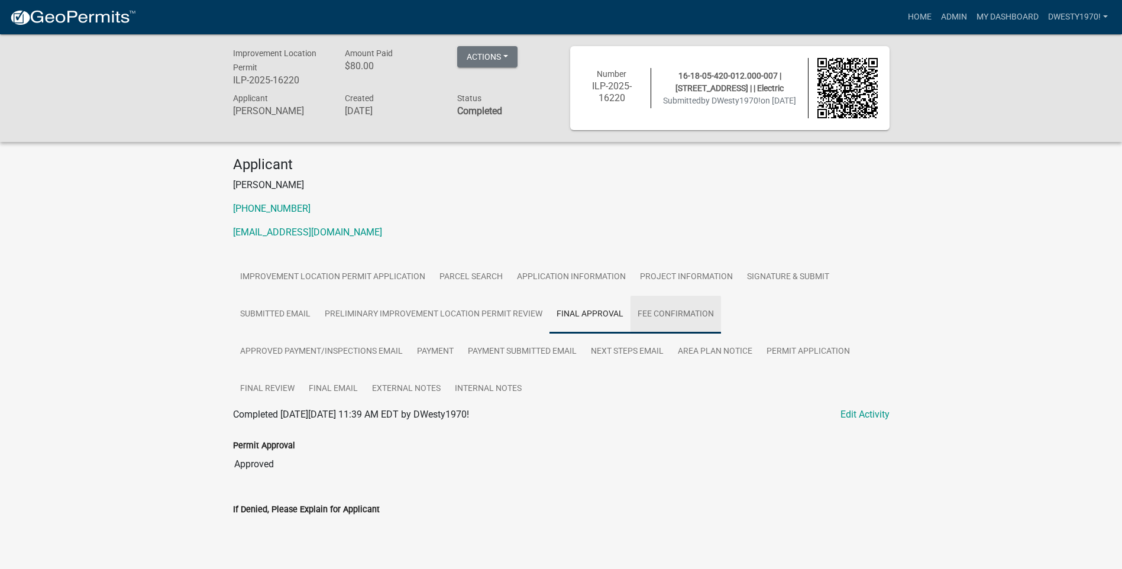
click at [697, 313] on link "Fee Confirmation" at bounding box center [675, 315] width 90 height 38
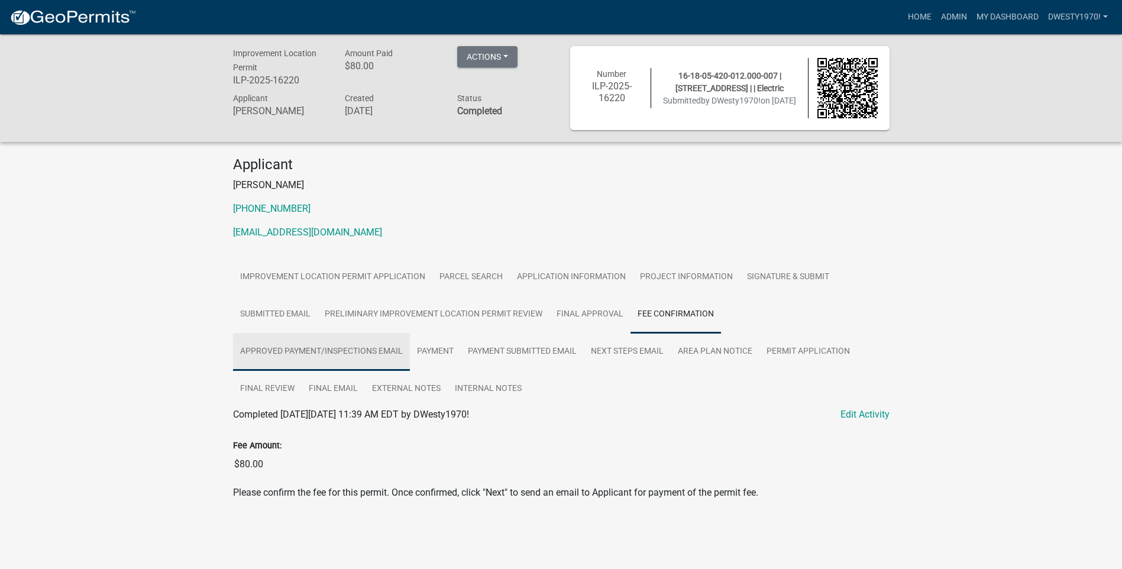
click at [303, 346] on link "Approved Payment/Inspections Email" at bounding box center [321, 352] width 177 height 38
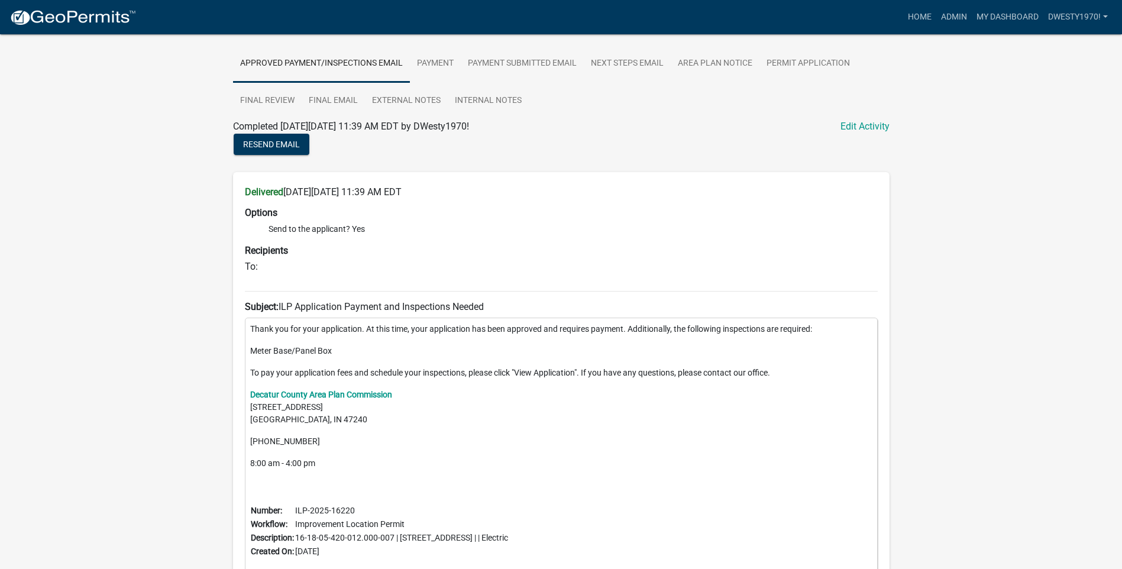
scroll to position [383, 0]
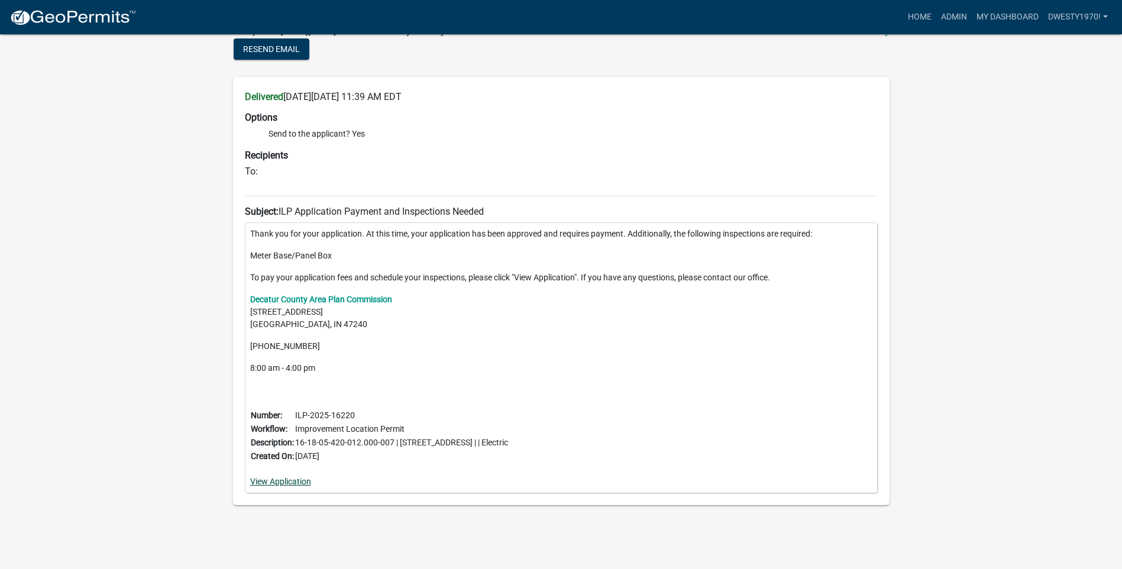
click at [293, 477] on link "View Application" at bounding box center [280, 481] width 61 height 9
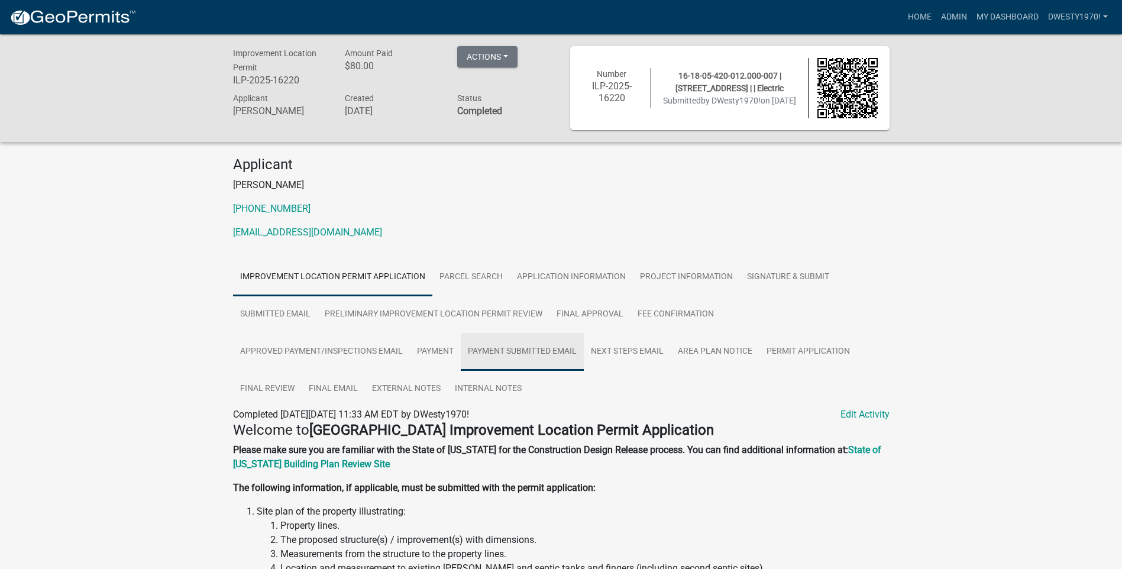
click at [519, 353] on link "Payment Submitted Email" at bounding box center [522, 352] width 123 height 38
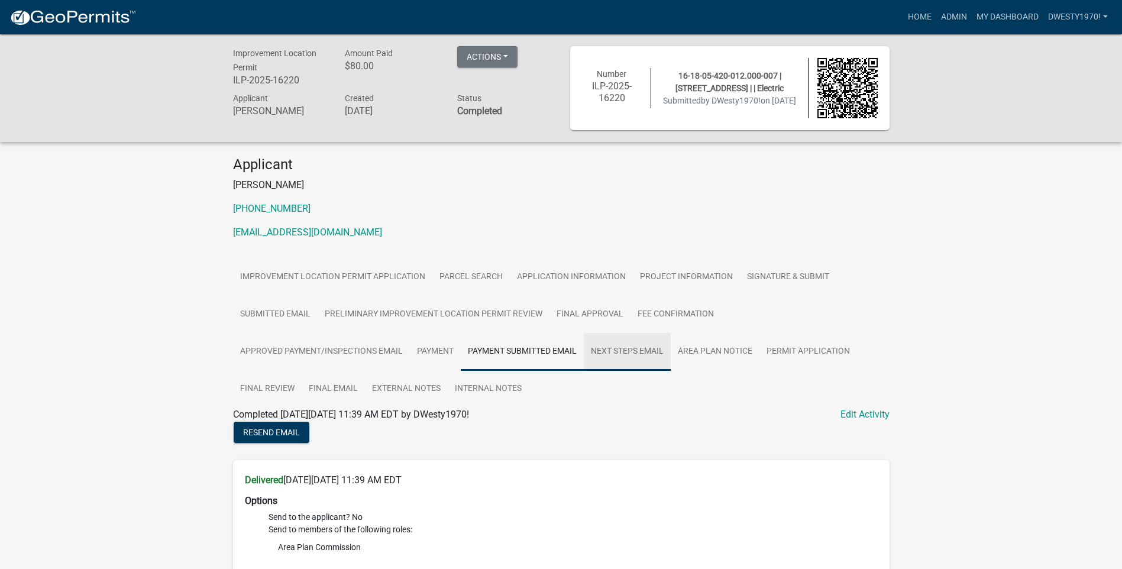
click at [627, 350] on link "Next Steps Email" at bounding box center [627, 352] width 87 height 38
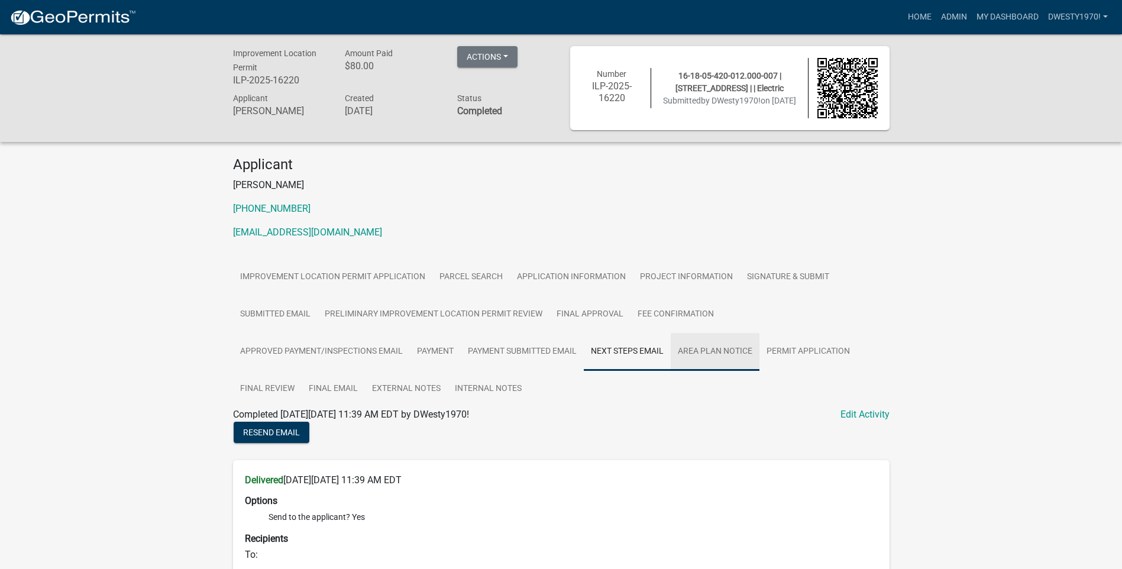
click at [705, 354] on link "Area Plan Notice" at bounding box center [714, 352] width 89 height 38
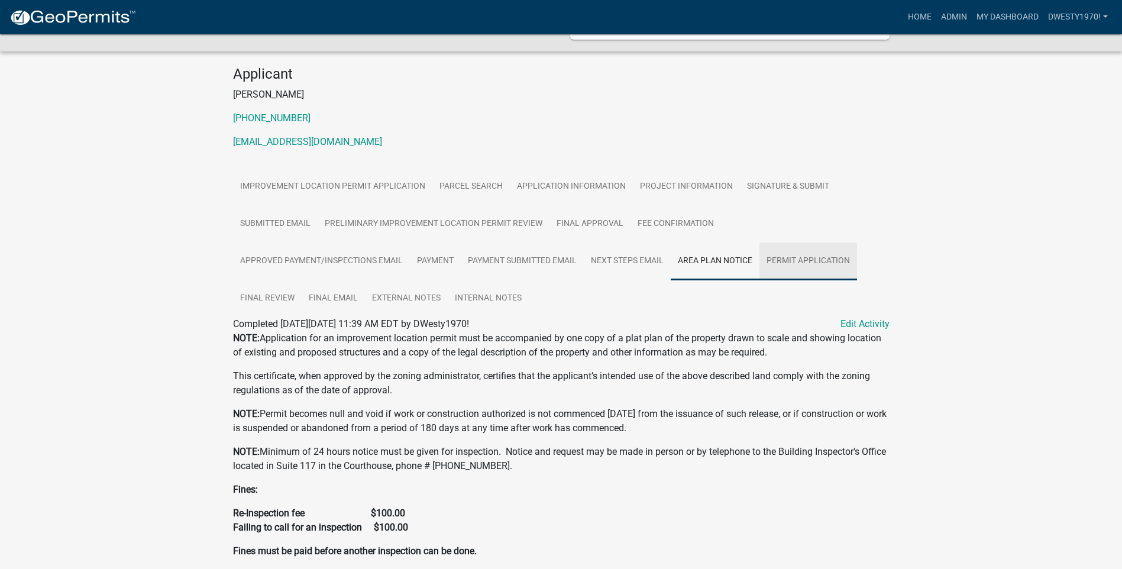
click at [819, 267] on link "Permit Application" at bounding box center [808, 261] width 98 height 38
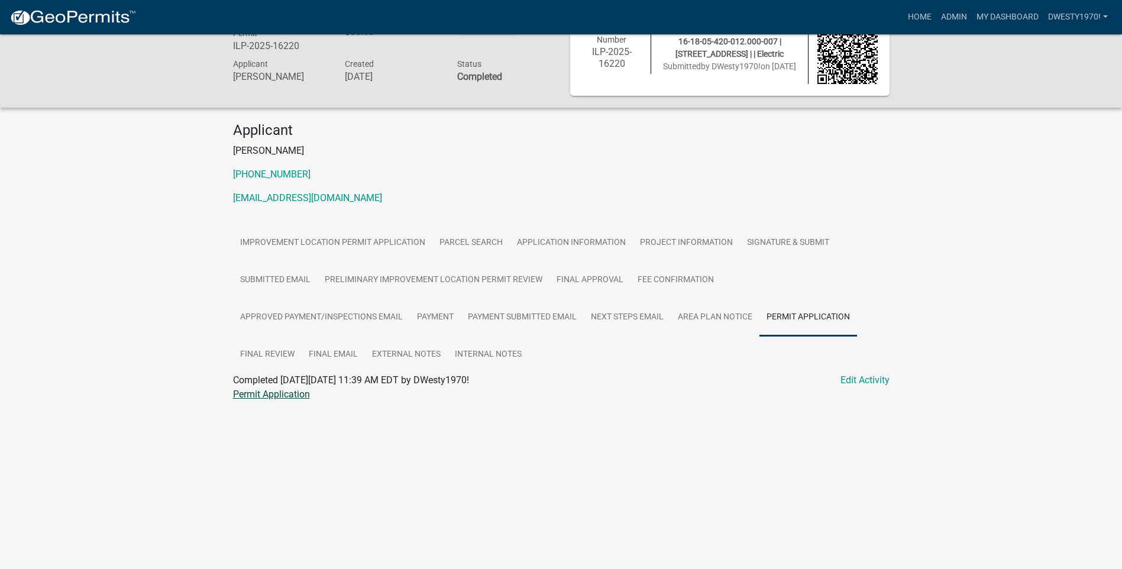
click at [286, 395] on link "Permit Application" at bounding box center [271, 393] width 77 height 11
